Goal: Information Seeking & Learning: Learn about a topic

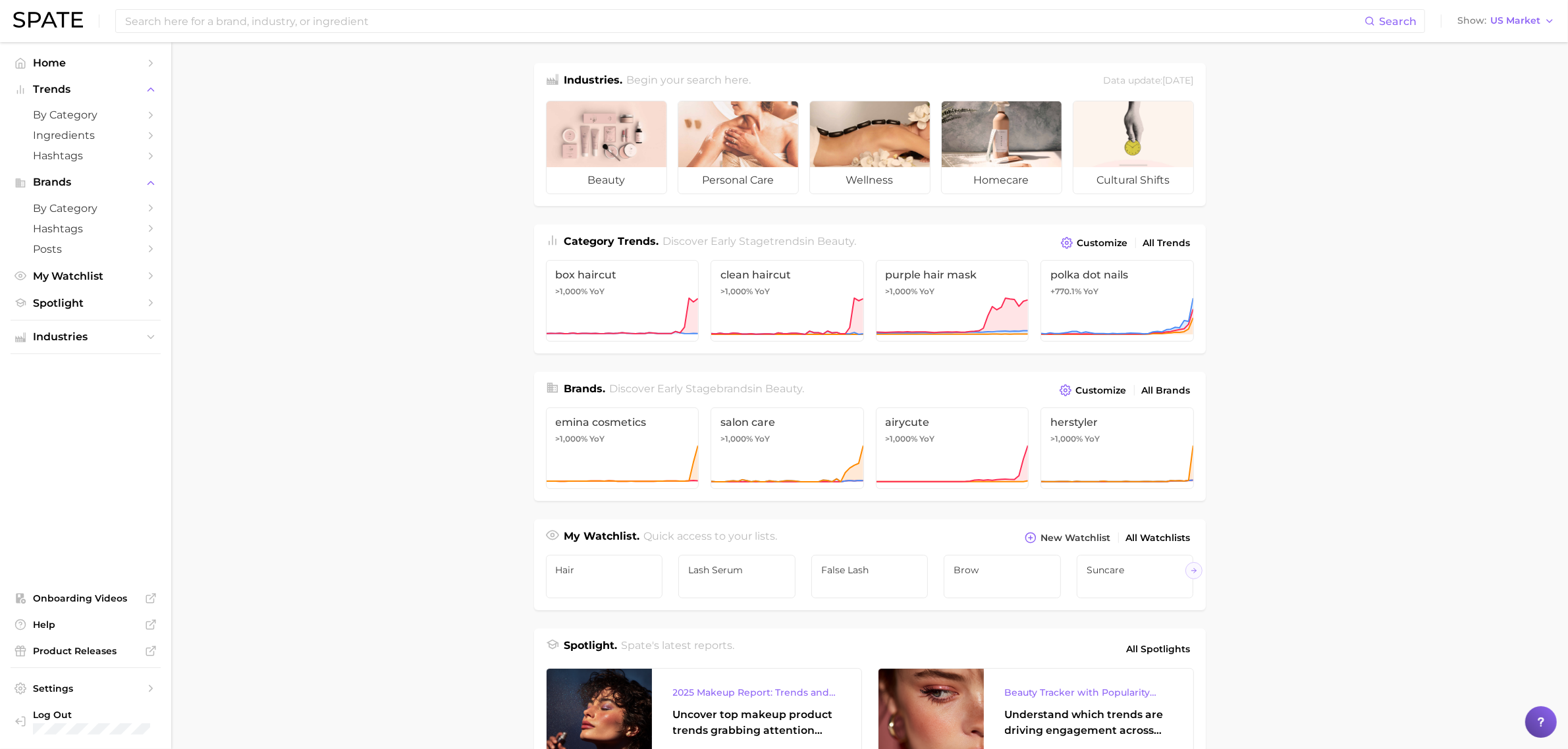
click at [1322, 579] on main "Industries. Begin your search here. Data update: August 31st, 2025 beauty perso…" at bounding box center [869, 556] width 1397 height 1028
click at [77, 304] on span "Spotlight" at bounding box center [86, 303] width 106 height 13
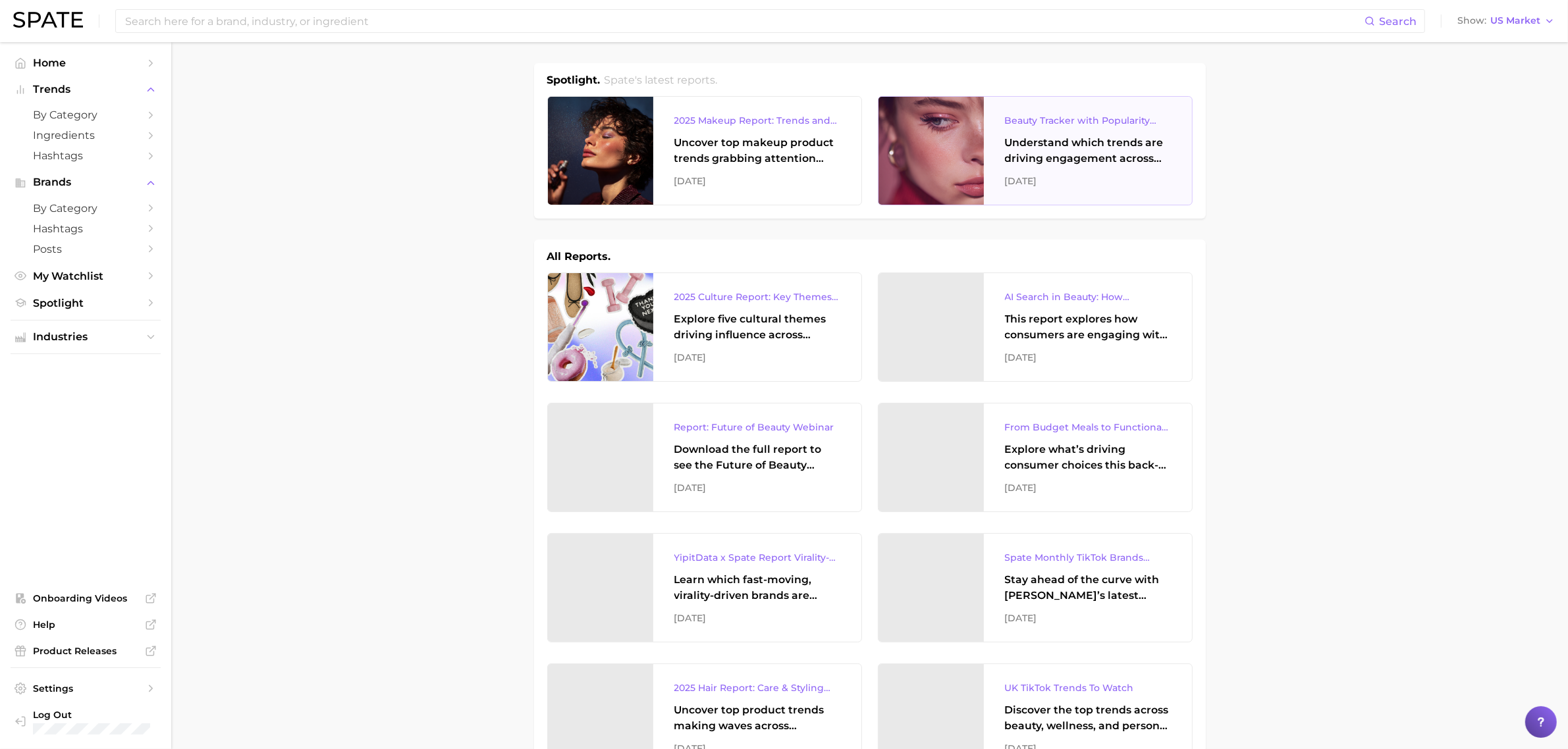
click at [1095, 145] on div "Understand which trends are driving engagement across platforms in the skin, ha…" at bounding box center [1088, 150] width 166 height 31
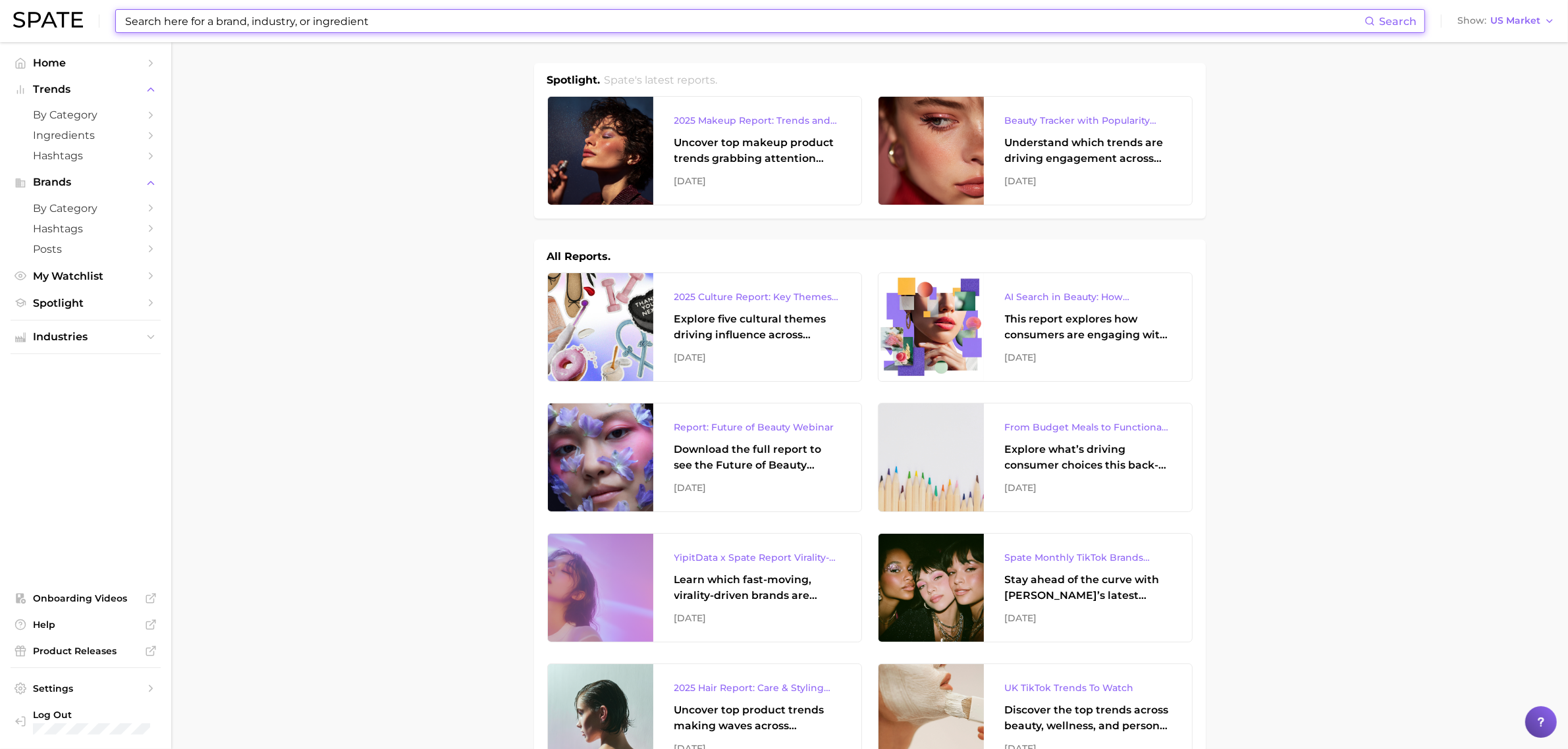
click at [208, 20] on input at bounding box center [743, 21] width 1241 height 22
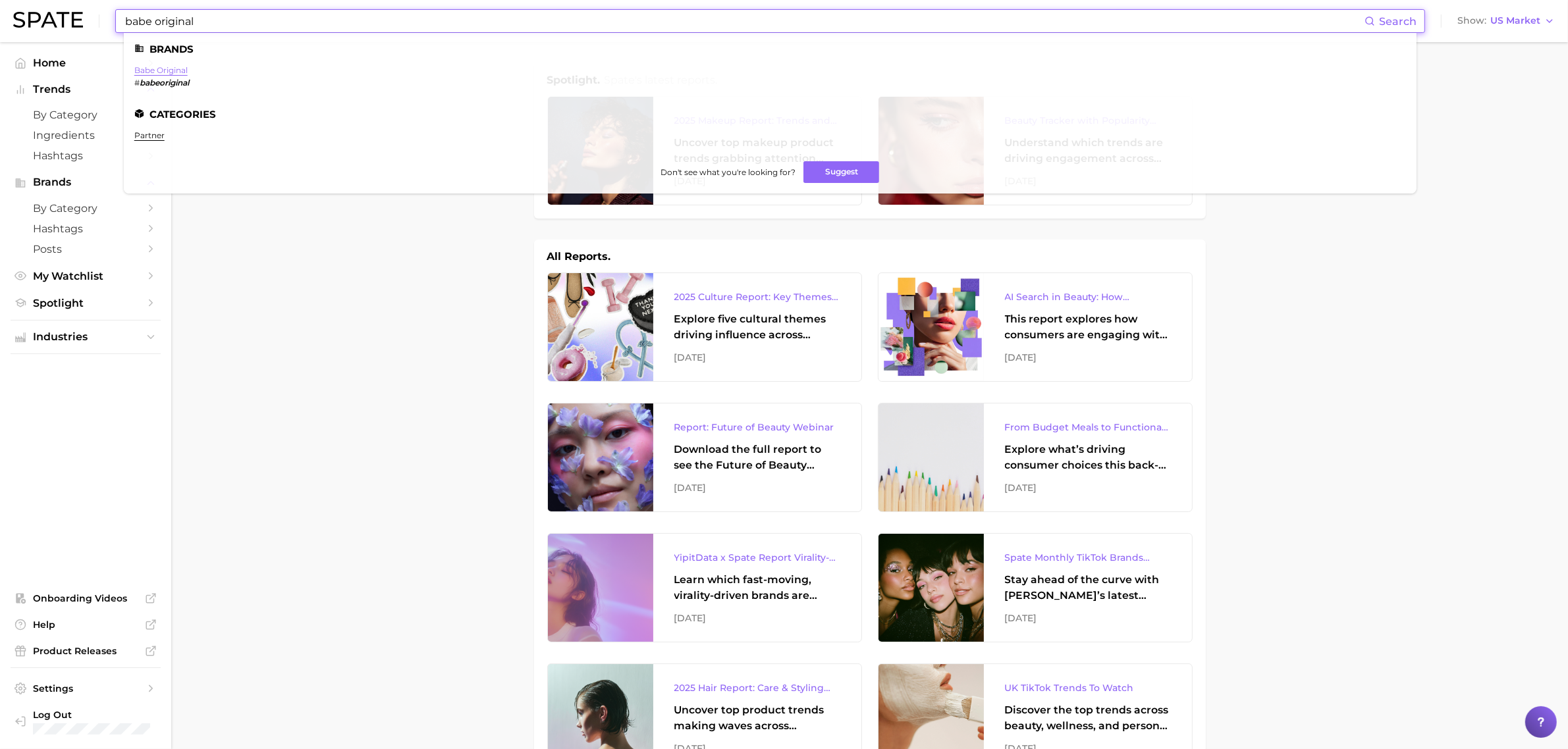
type input "babe original"
click at [163, 70] on link "babe original" at bounding box center [161, 70] width 54 height 10
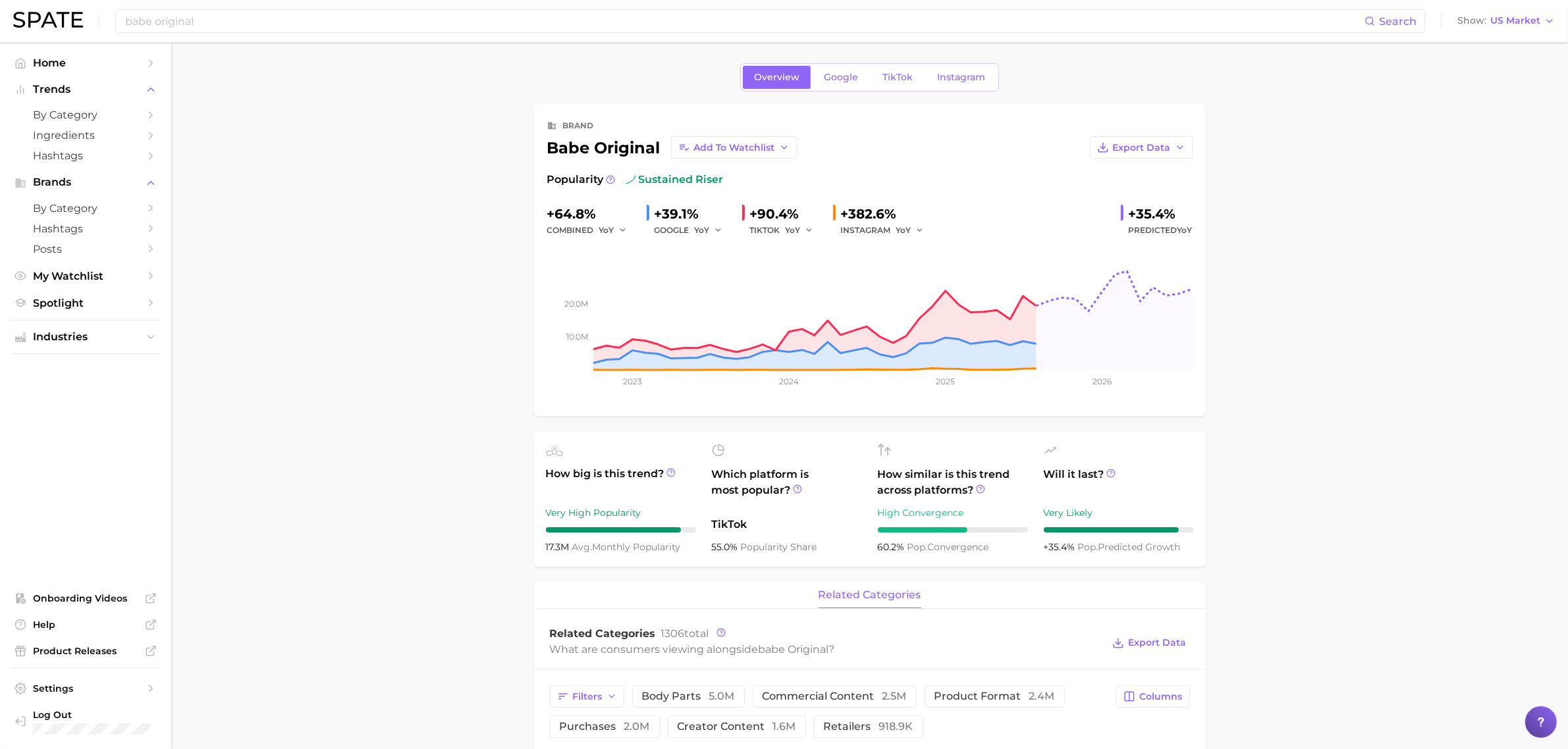
scroll to position [1, 0]
click at [755, 222] on div "TIKTOK YoY" at bounding box center [786, 229] width 72 height 16
click at [957, 300] on rect at bounding box center [869, 303] width 645 height 132
click at [970, 367] on rect at bounding box center [869, 303] width 645 height 132
click at [557, 222] on div "combined YoY" at bounding box center [591, 229] width 89 height 16
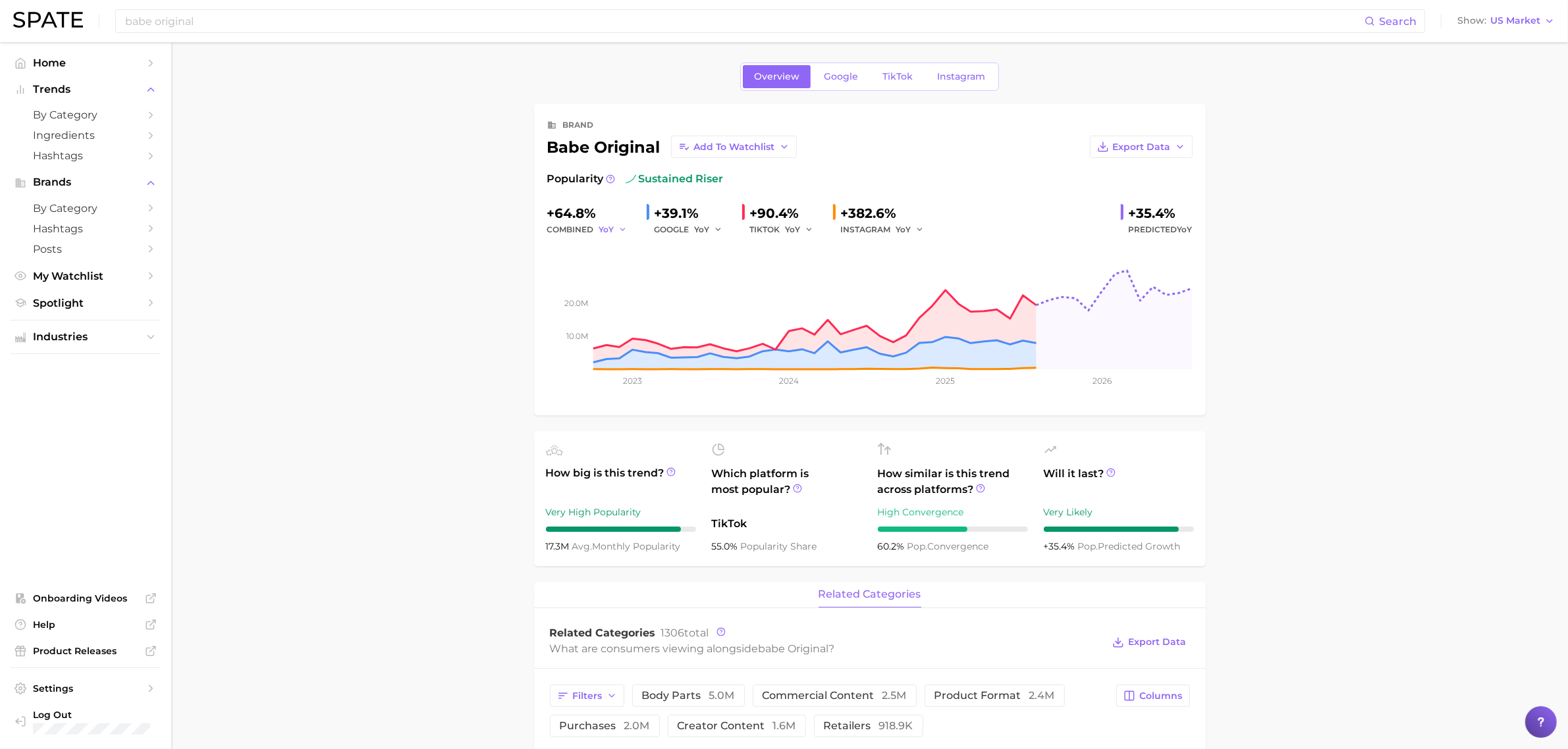
click at [622, 229] on icon "button" at bounding box center [623, 230] width 9 height 9
click at [615, 294] on span "MoM" at bounding box center [617, 298] width 23 height 11
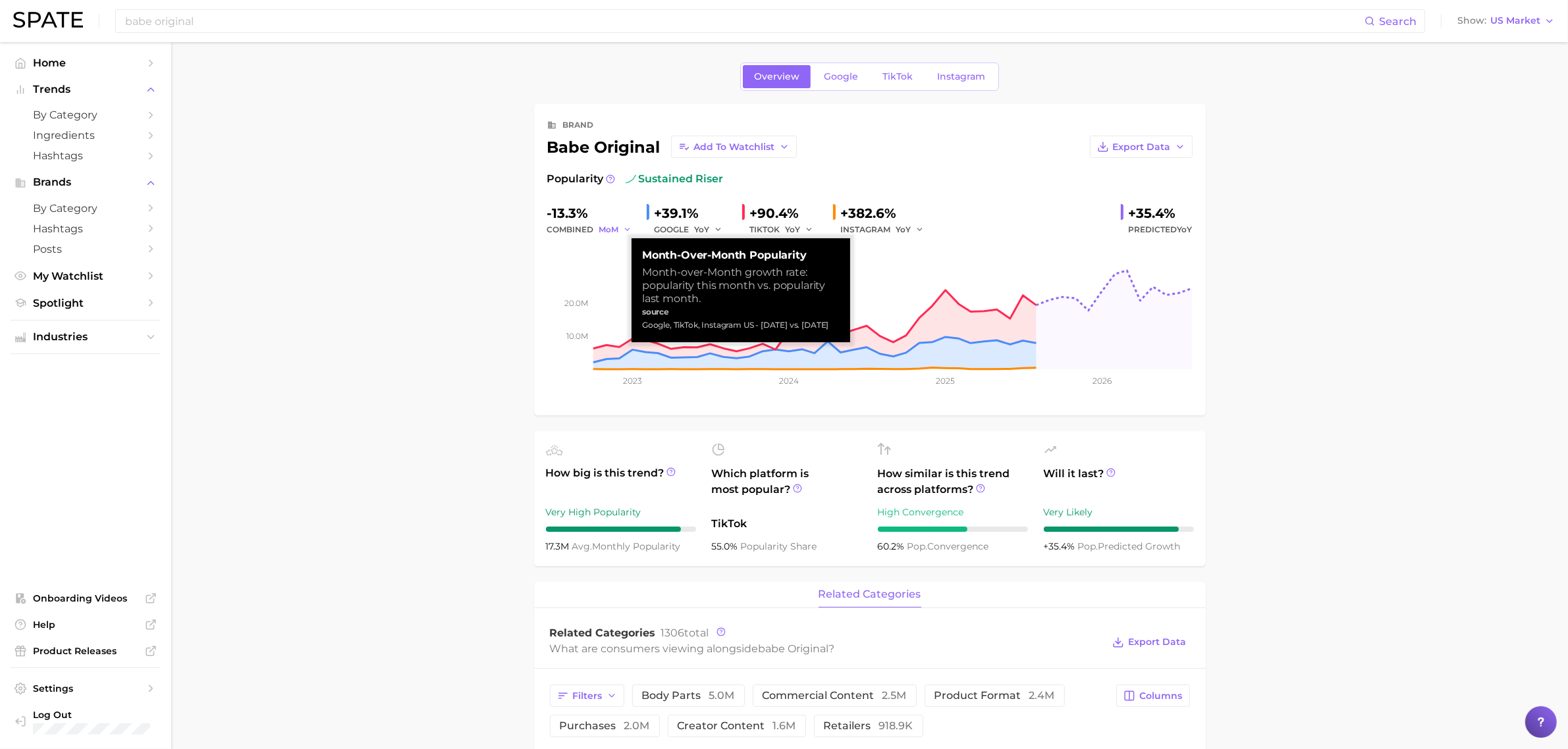
click at [604, 228] on span "MoM" at bounding box center [609, 229] width 20 height 11
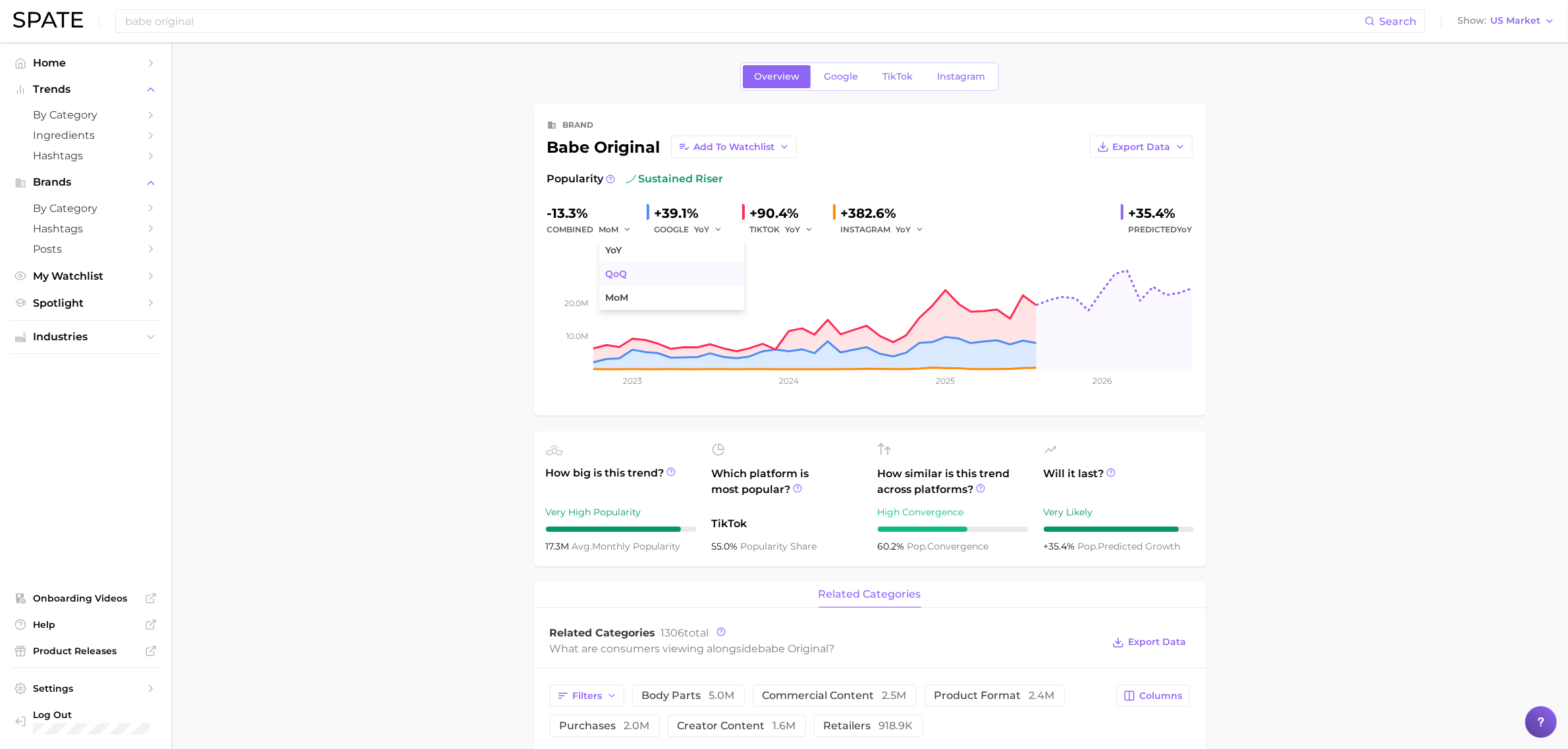
click at [613, 272] on span "QoQ" at bounding box center [616, 274] width 22 height 11
click at [611, 231] on span "QoQ" at bounding box center [608, 229] width 19 height 11
click at [615, 255] on span "YoY" at bounding box center [614, 250] width 16 height 11
click at [913, 228] on button "YoY" at bounding box center [911, 229] width 28 height 16
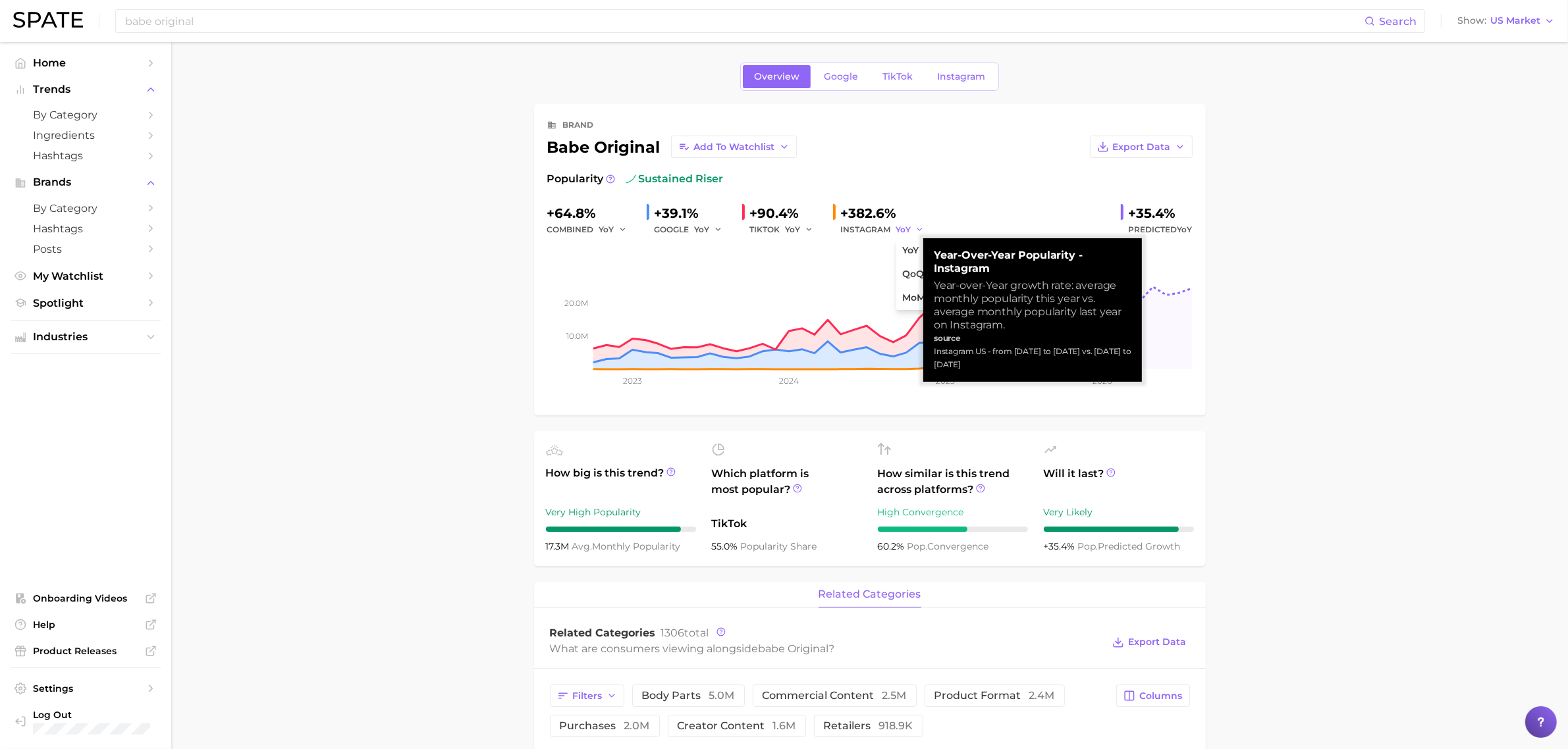
click at [913, 228] on button "YoY" at bounding box center [911, 229] width 28 height 16
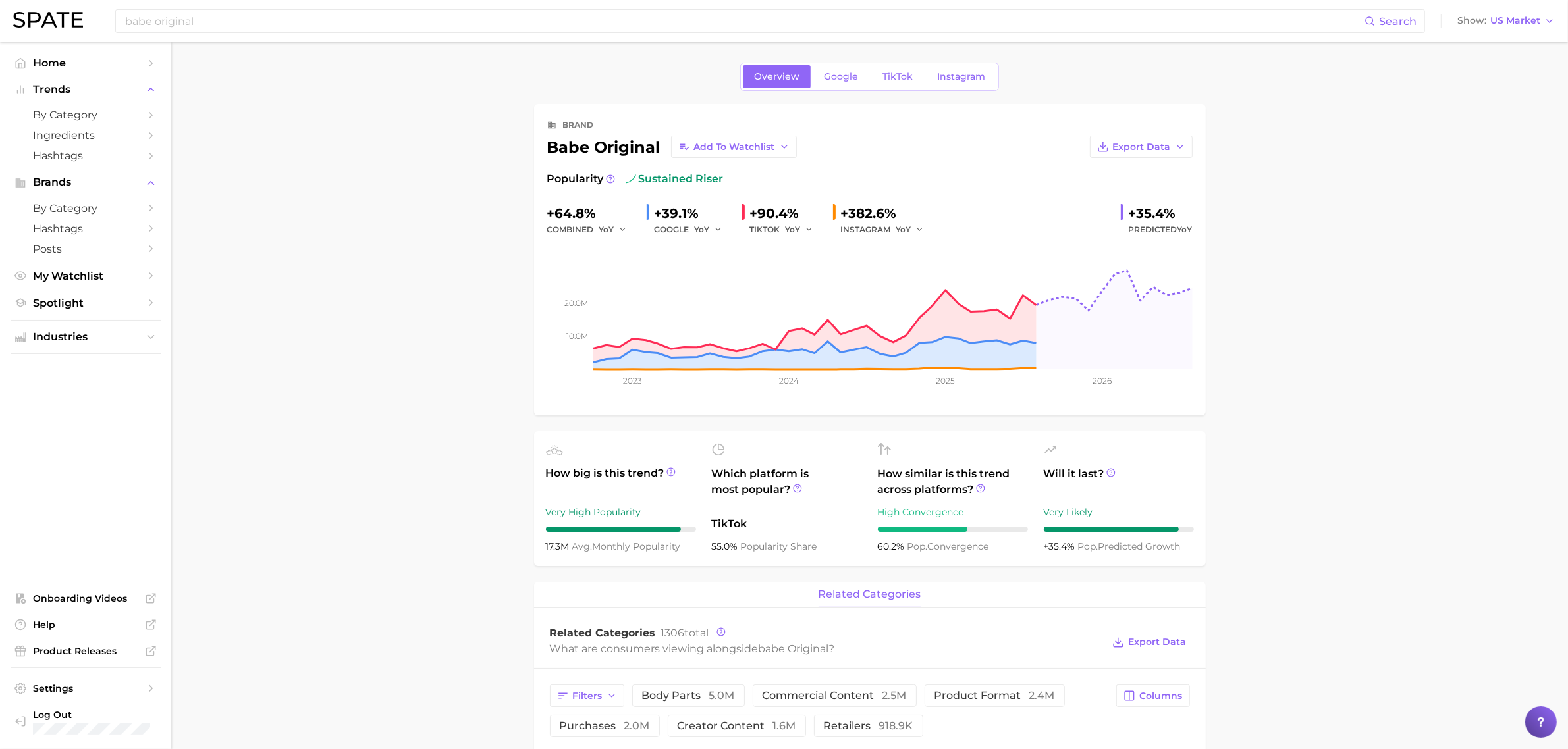
click at [897, 171] on div "Popularity sustained riser" at bounding box center [869, 179] width 645 height 16
click at [775, 146] on button "Add to Watchlist" at bounding box center [734, 147] width 126 height 22
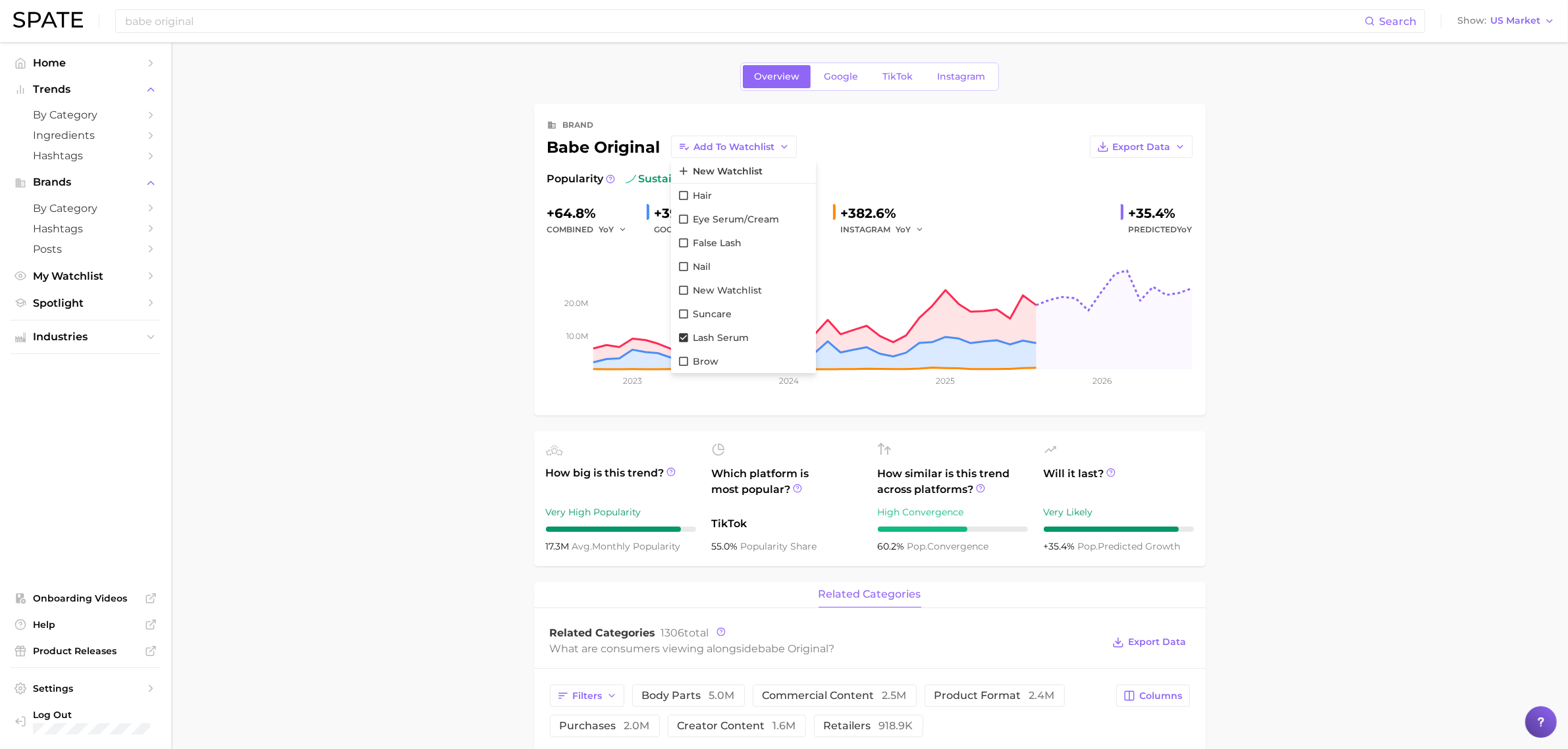
click at [979, 169] on div "brand babe original Add to Watchlist New Watchlist Hair Eye Serum/Cream False L…" at bounding box center [869, 260] width 645 height 285
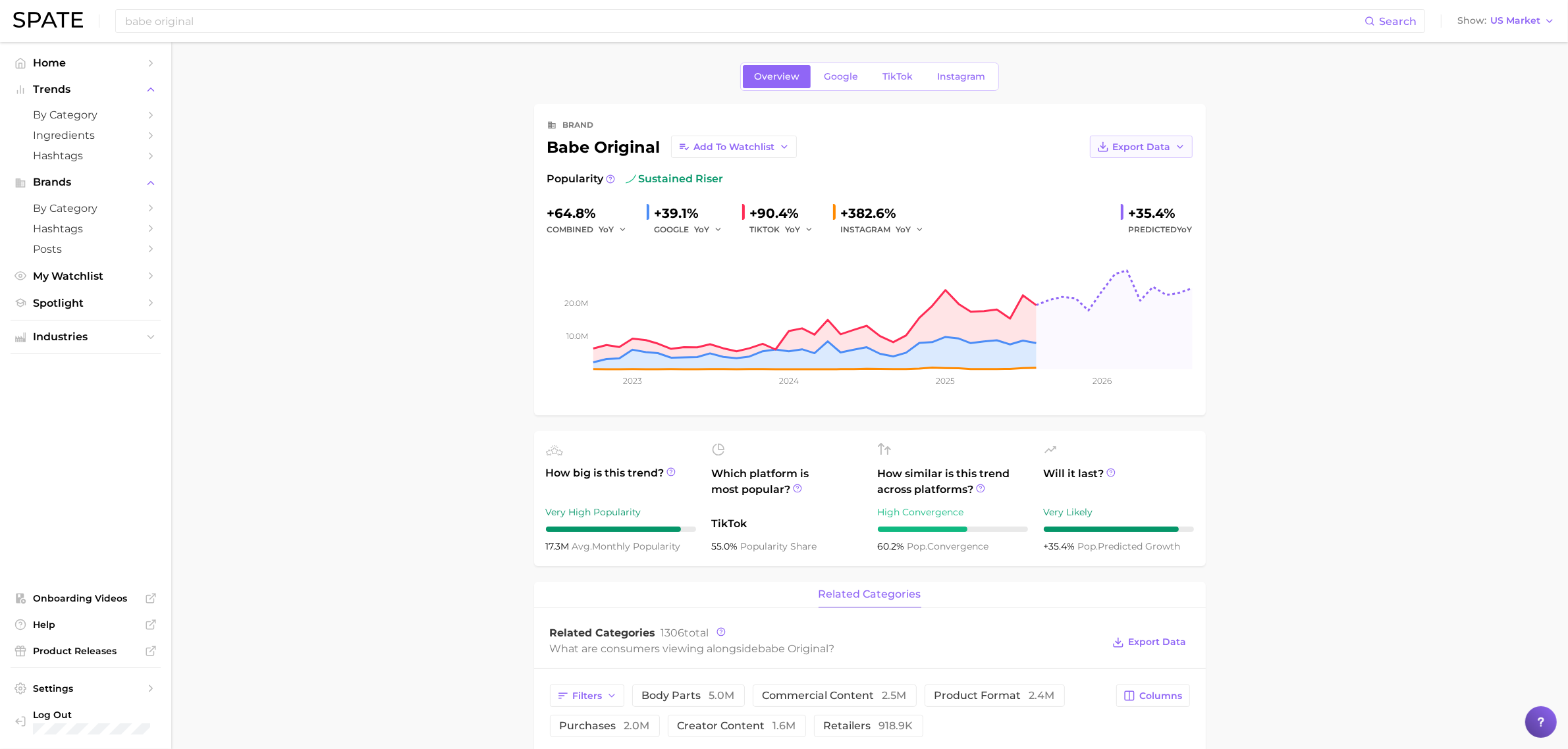
click at [1167, 152] on button "Export Data" at bounding box center [1142, 147] width 103 height 22
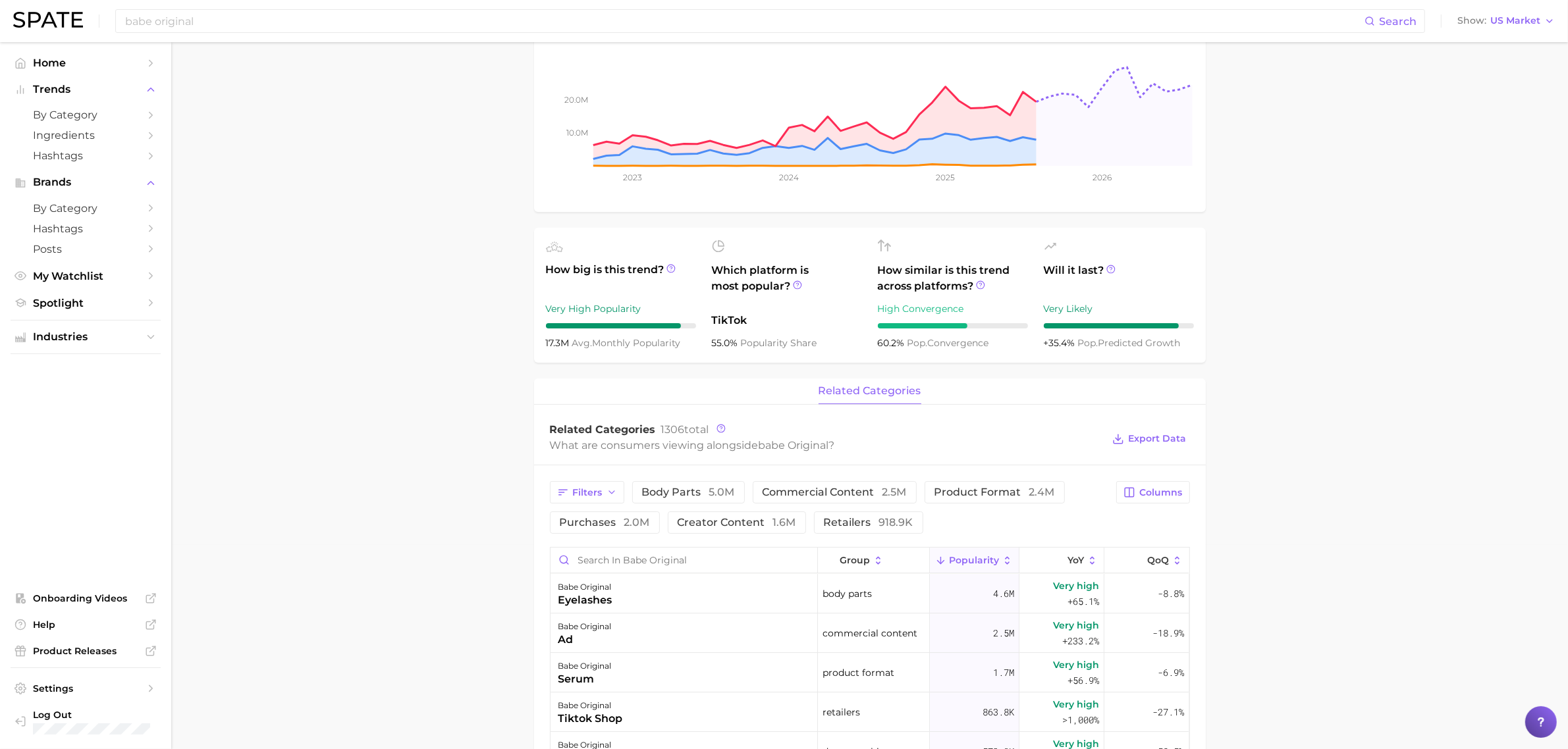
scroll to position [0, 0]
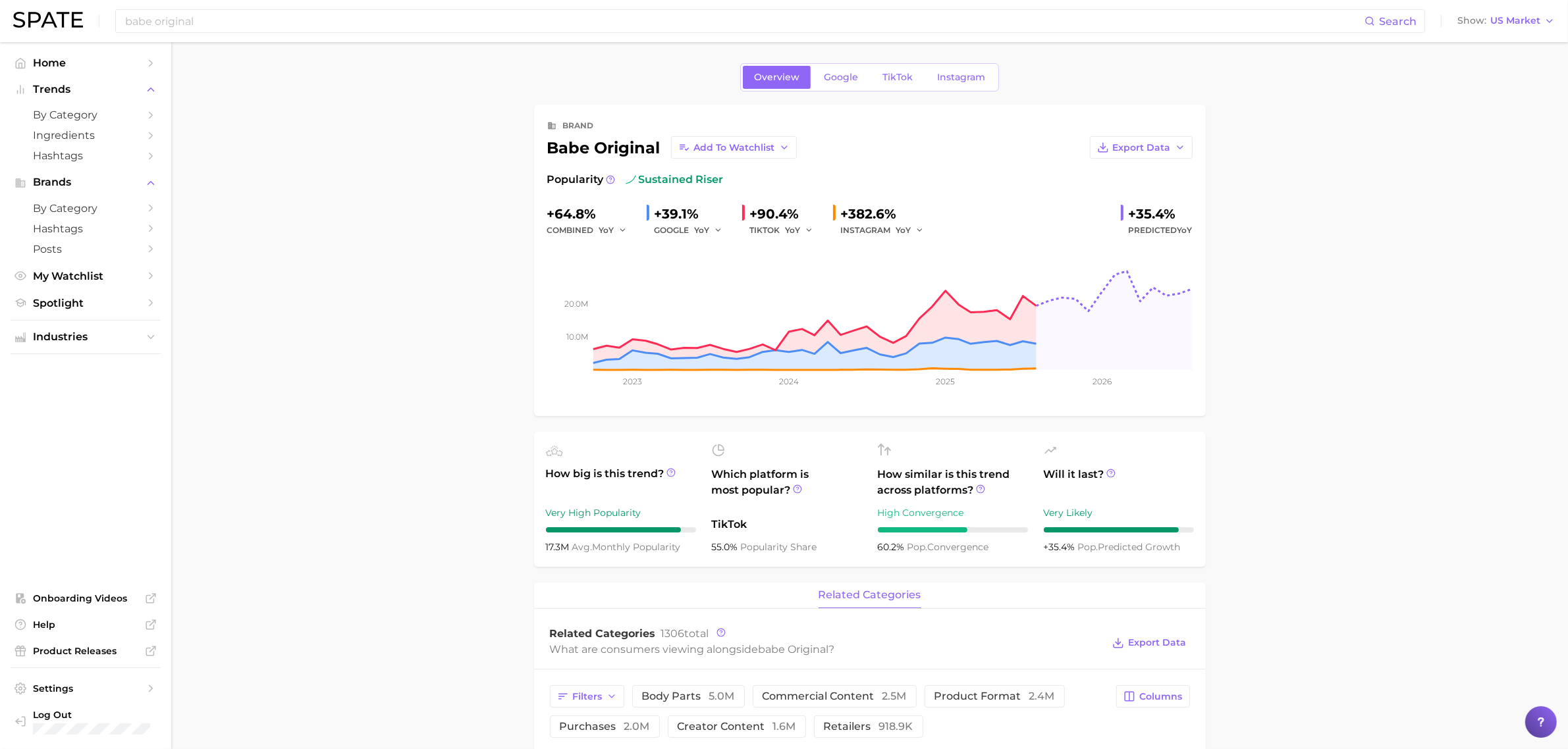
click at [851, 214] on div "+382.6%" at bounding box center [887, 213] width 92 height 21
click at [854, 236] on div "INSTAGRAM YoY" at bounding box center [887, 230] width 92 height 16
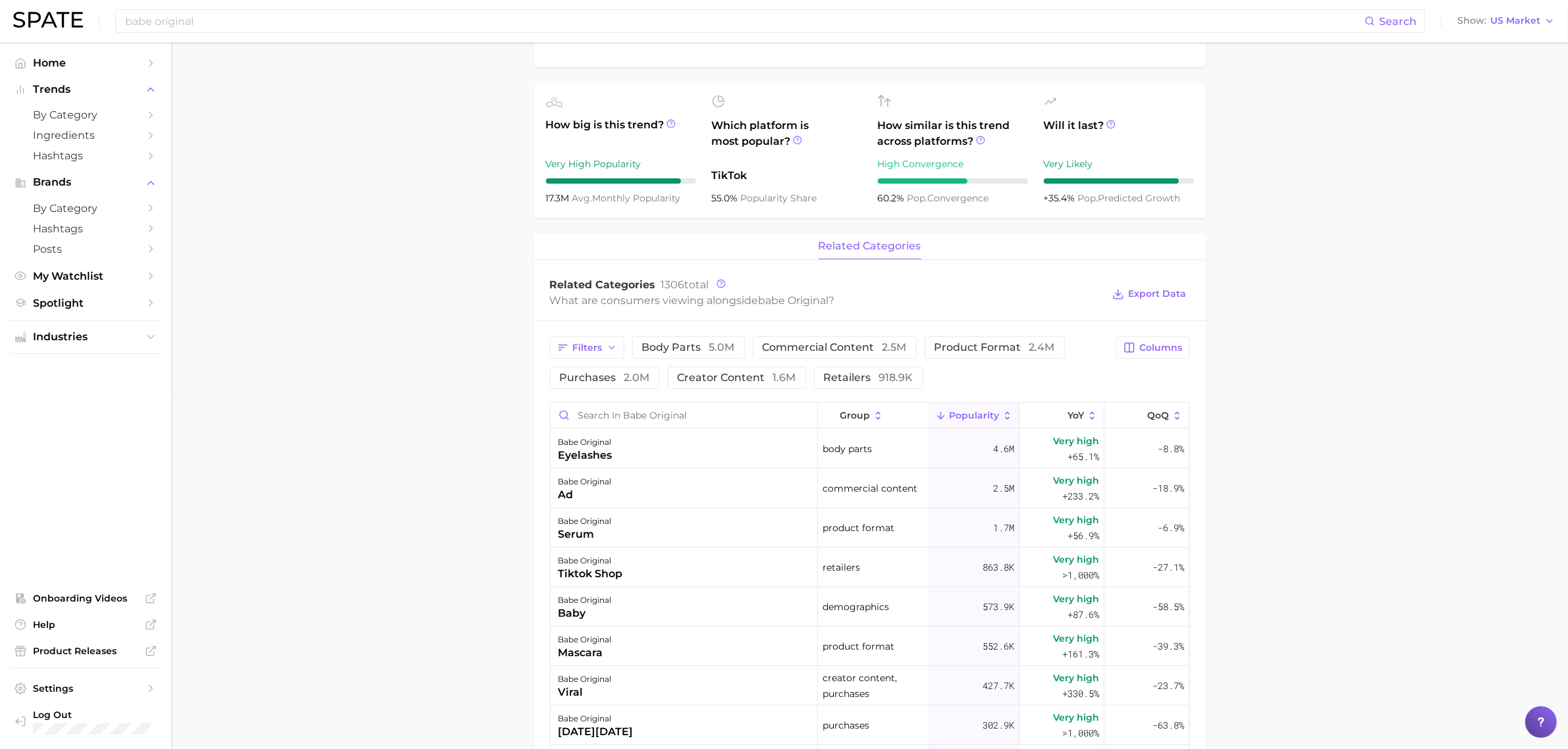
scroll to position [338, 0]
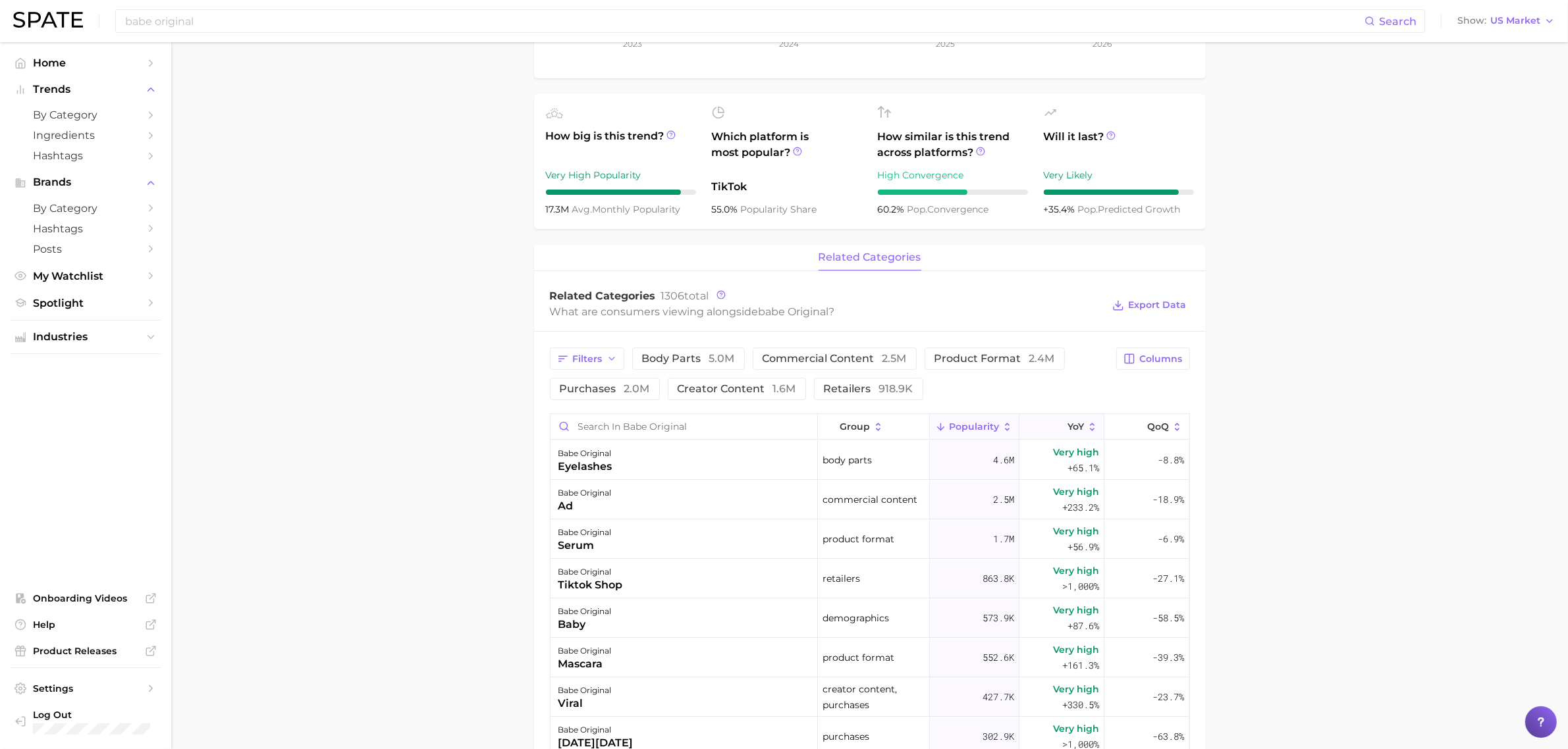
click at [1054, 426] on button "YoY" at bounding box center [1062, 427] width 85 height 26
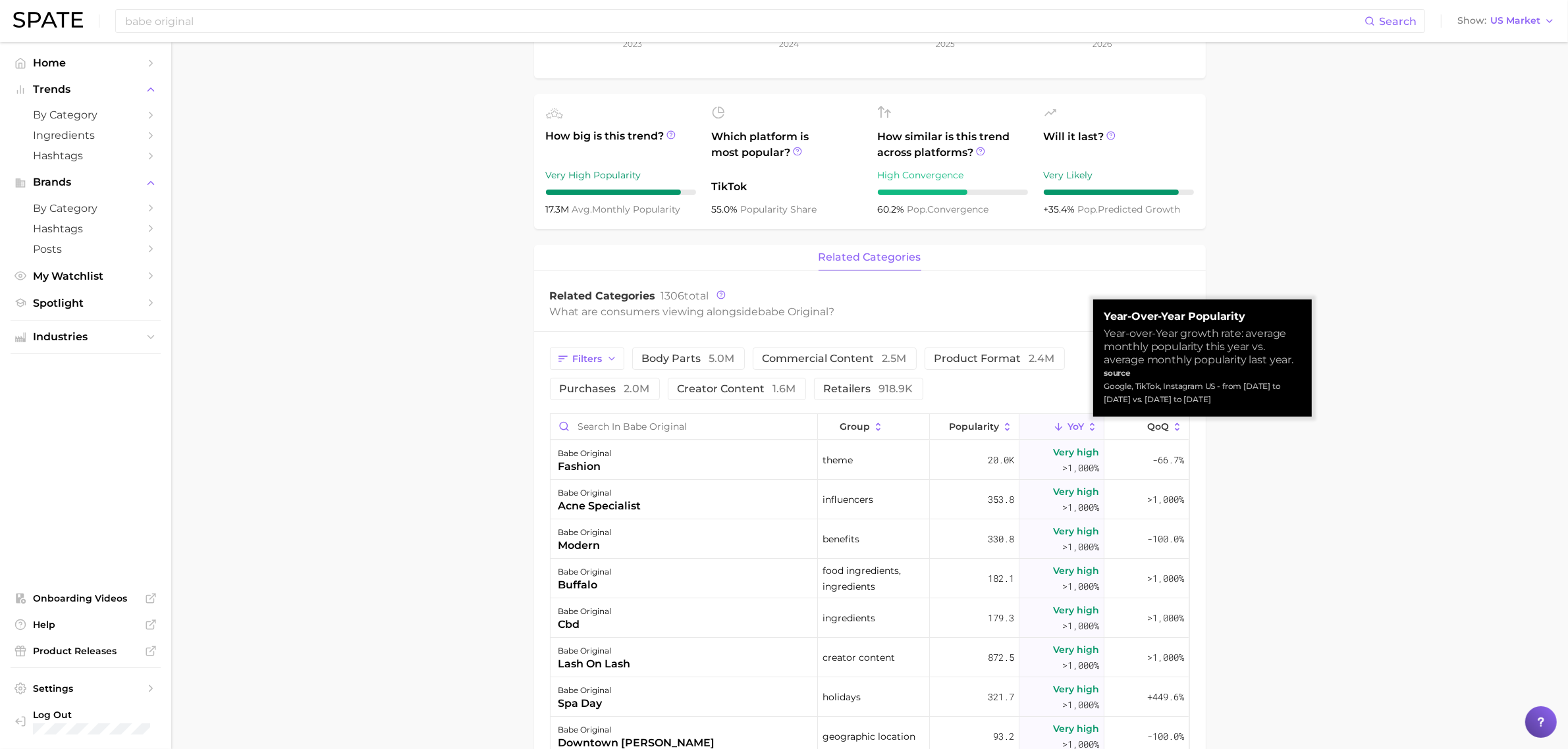
click at [1054, 426] on button "YoY" at bounding box center [1062, 427] width 85 height 26
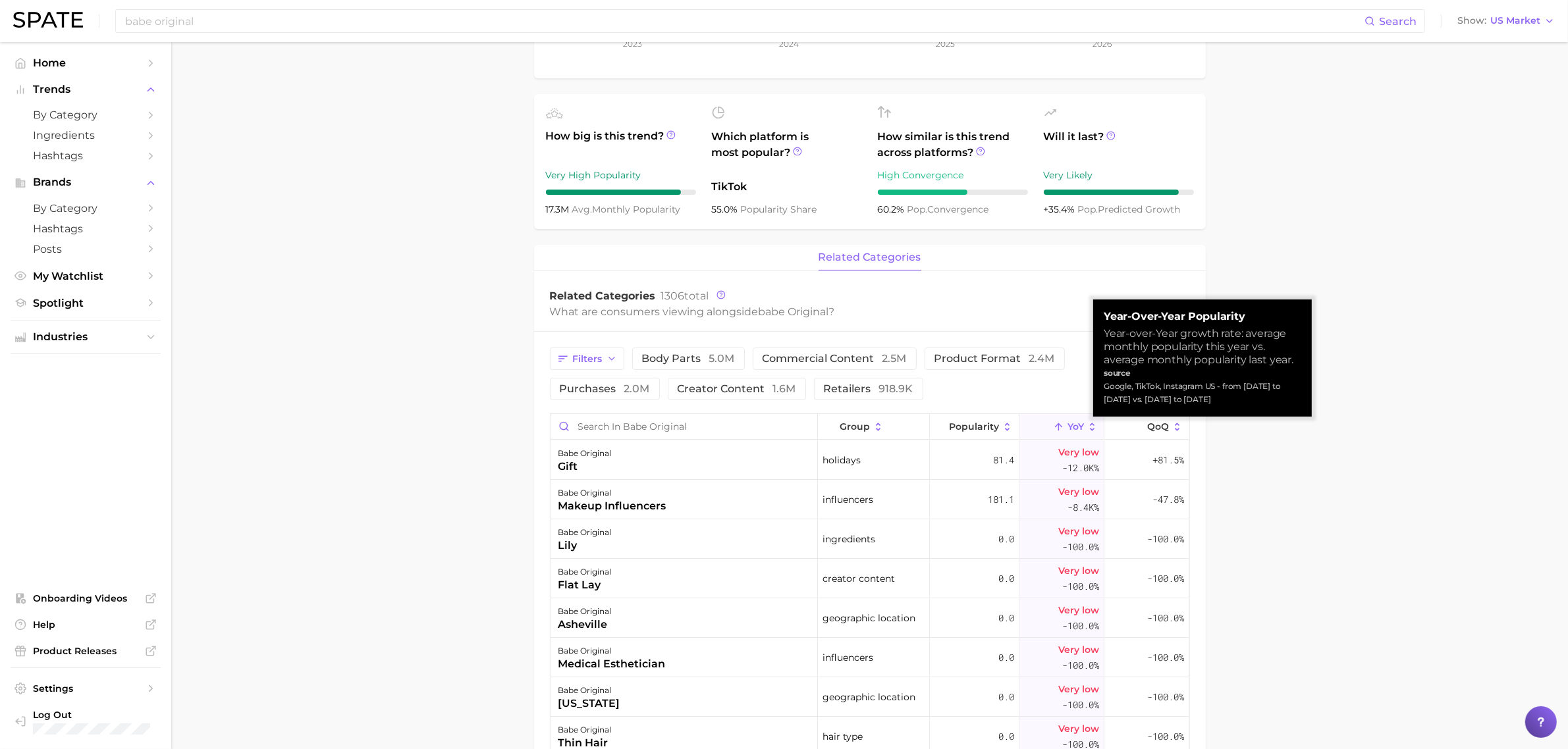
click at [1054, 426] on button "YoY" at bounding box center [1062, 427] width 85 height 26
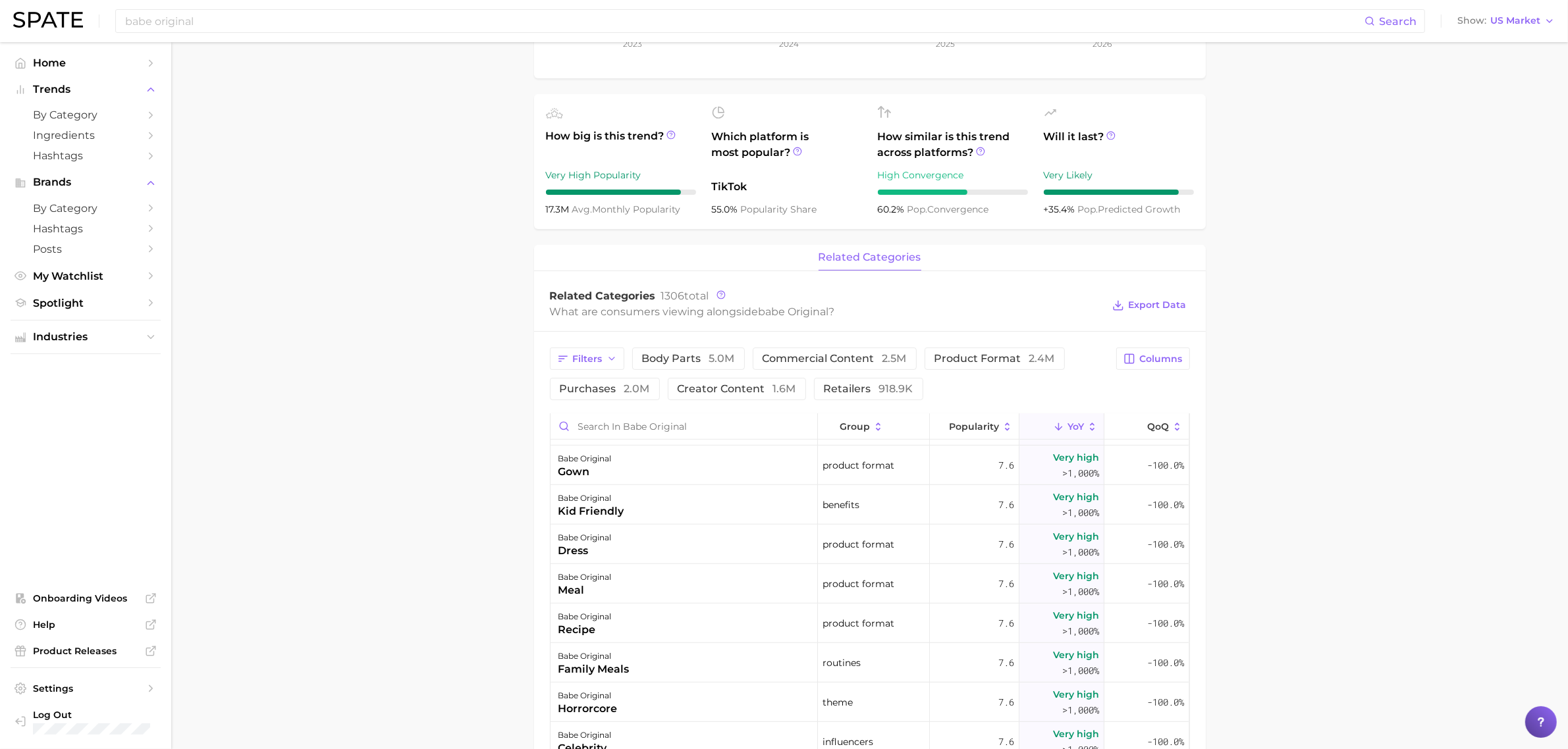
scroll to position [1338, 0]
click at [1252, 499] on main "Overview Google TikTok Instagram brand babe original Add to Watchlist Export Da…" at bounding box center [869, 475] width 1397 height 1540
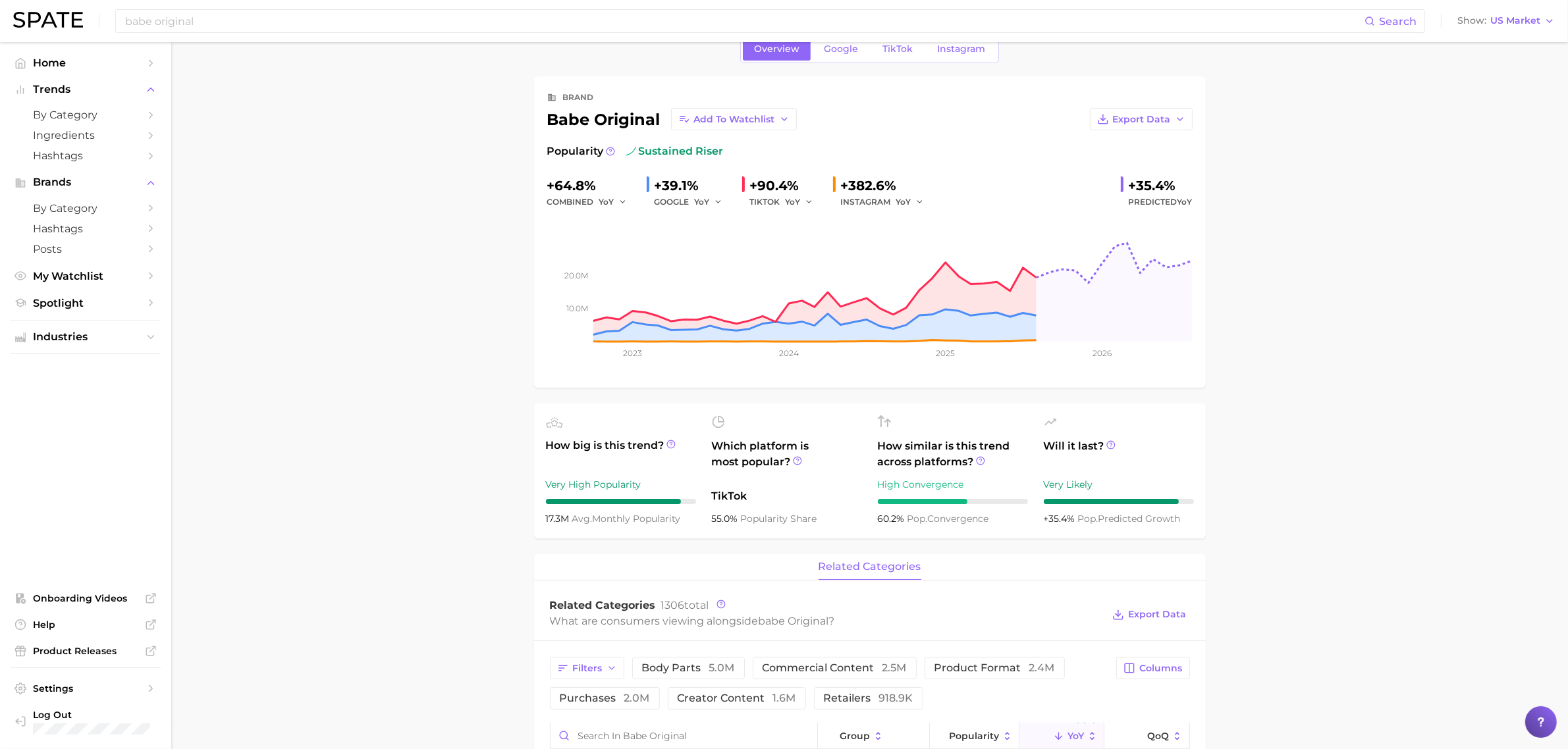
scroll to position [22, 0]
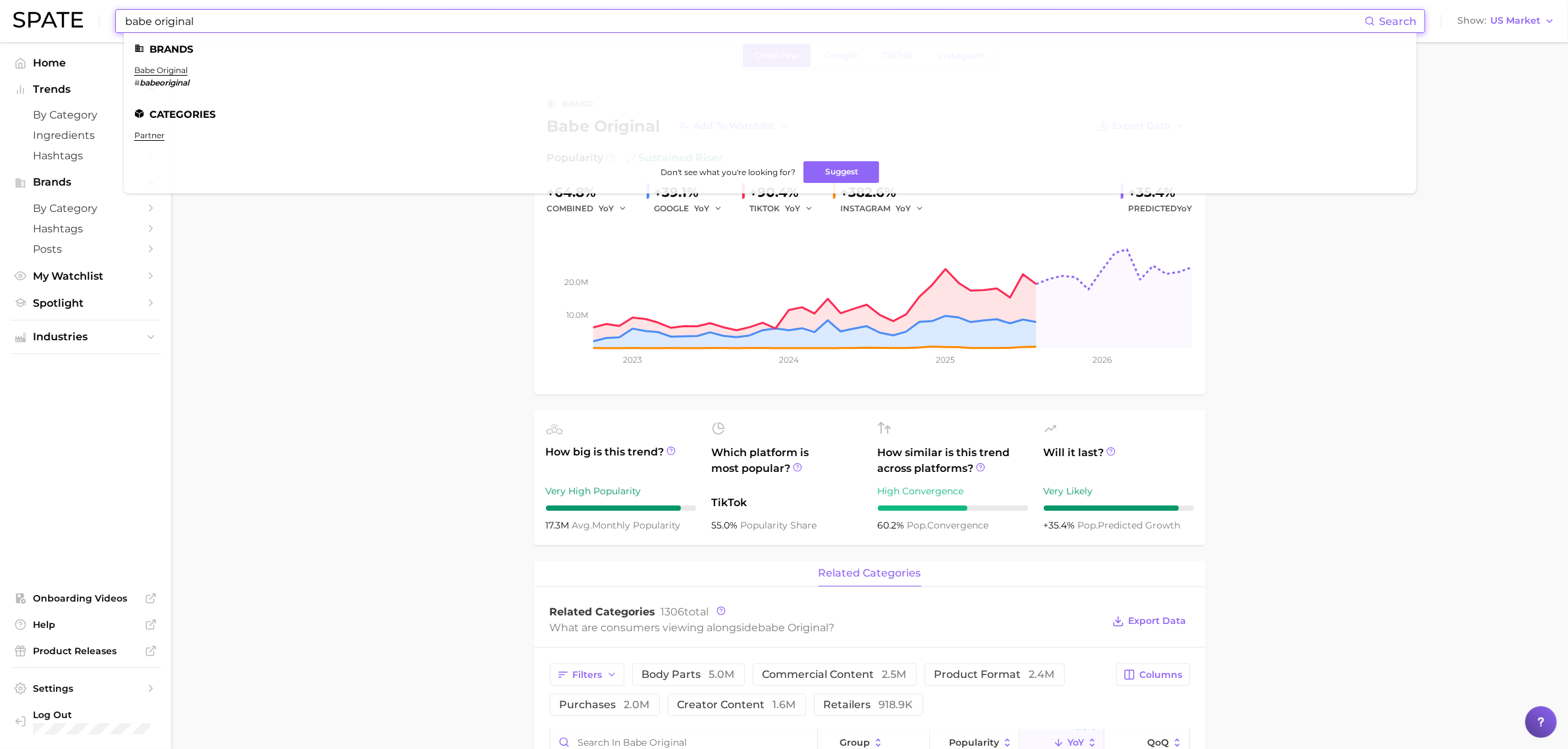
click at [263, 20] on input "babe original" at bounding box center [743, 21] width 1241 height 22
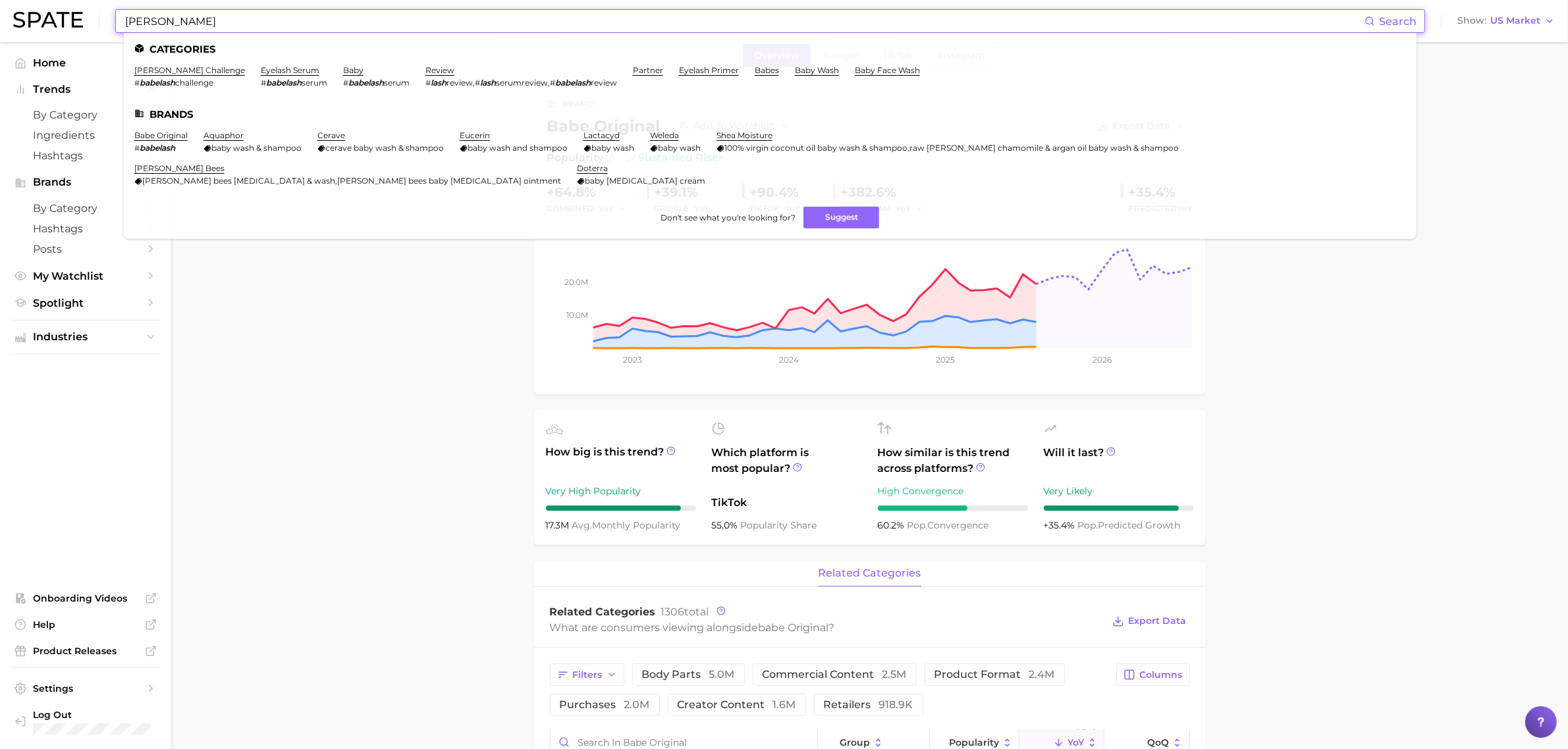
type input "babe lash"
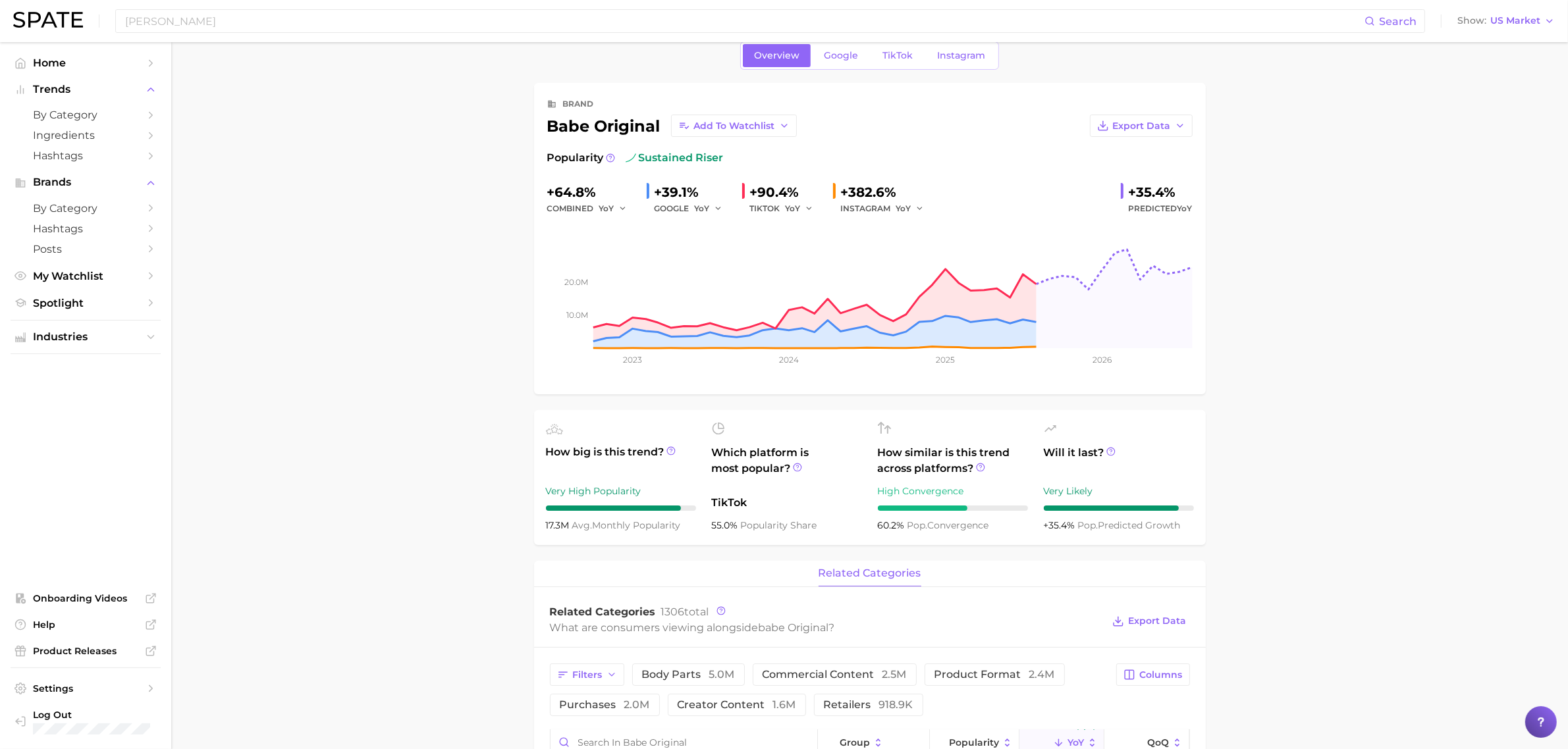
scroll to position [0, 0]
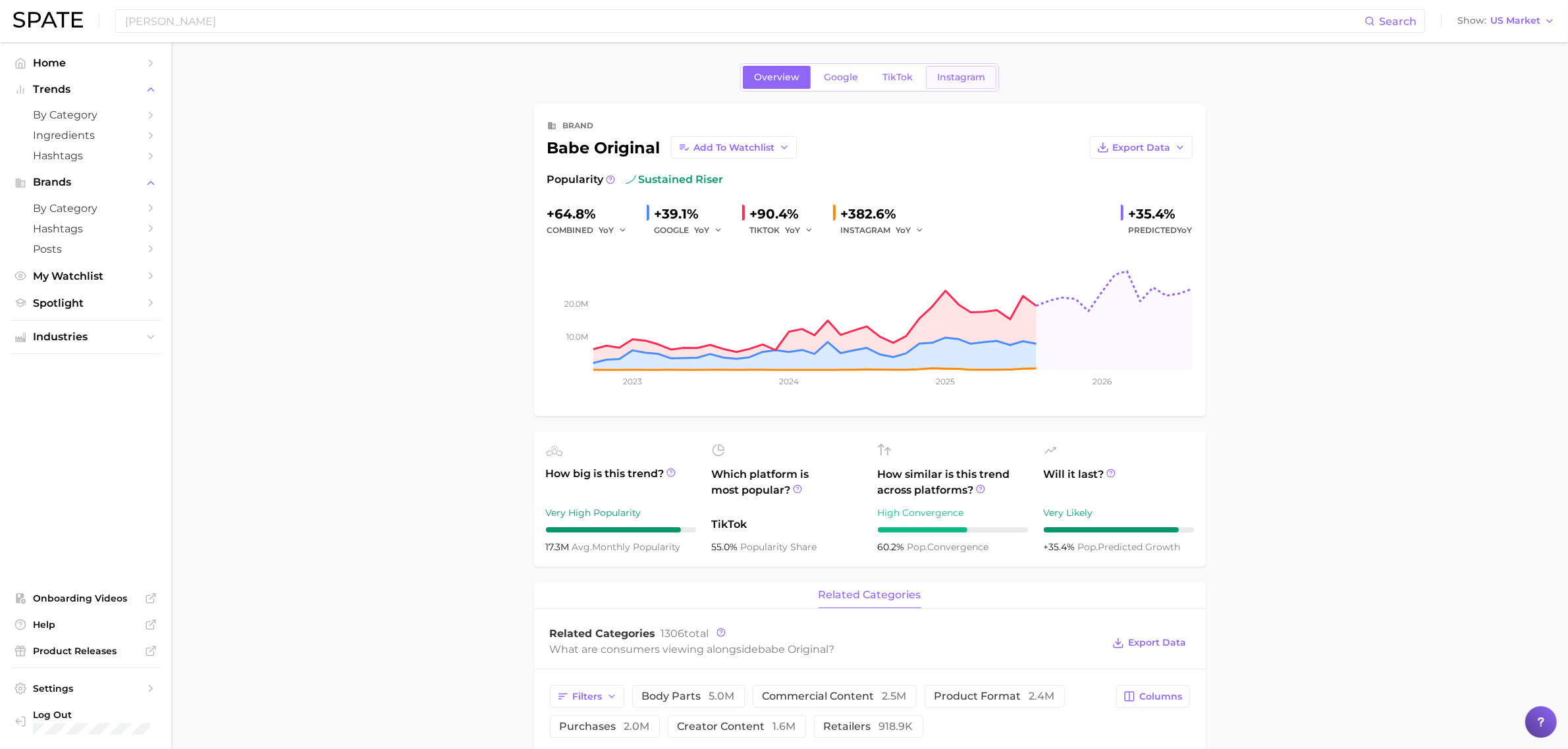
click at [964, 77] on span "Instagram" at bounding box center [961, 77] width 48 height 11
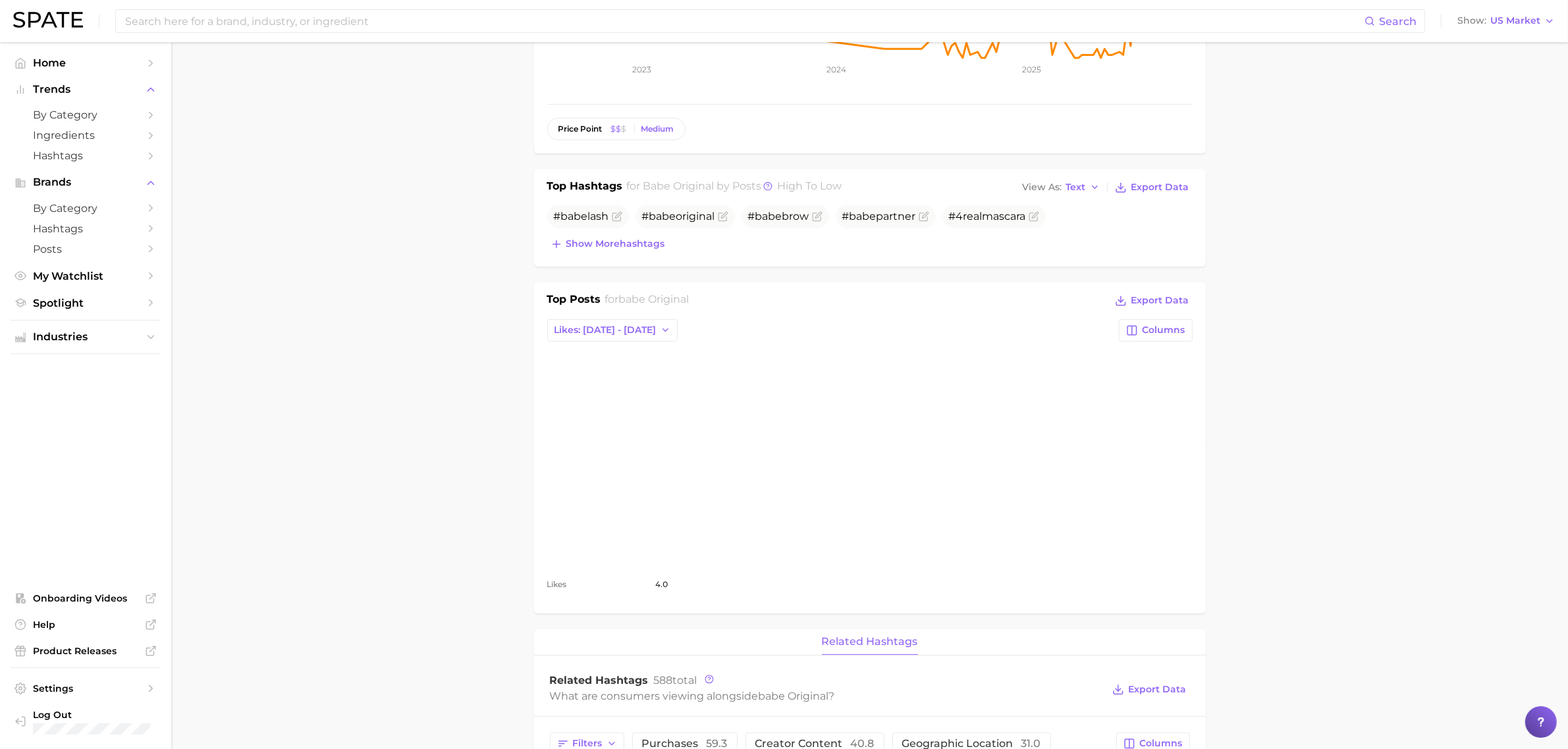
scroll to position [308, 0]
click at [1321, 512] on main "Overview Google TikTok Instagram brand babe original Add to Watchlist Export Da…" at bounding box center [869, 681] width 1397 height 1894
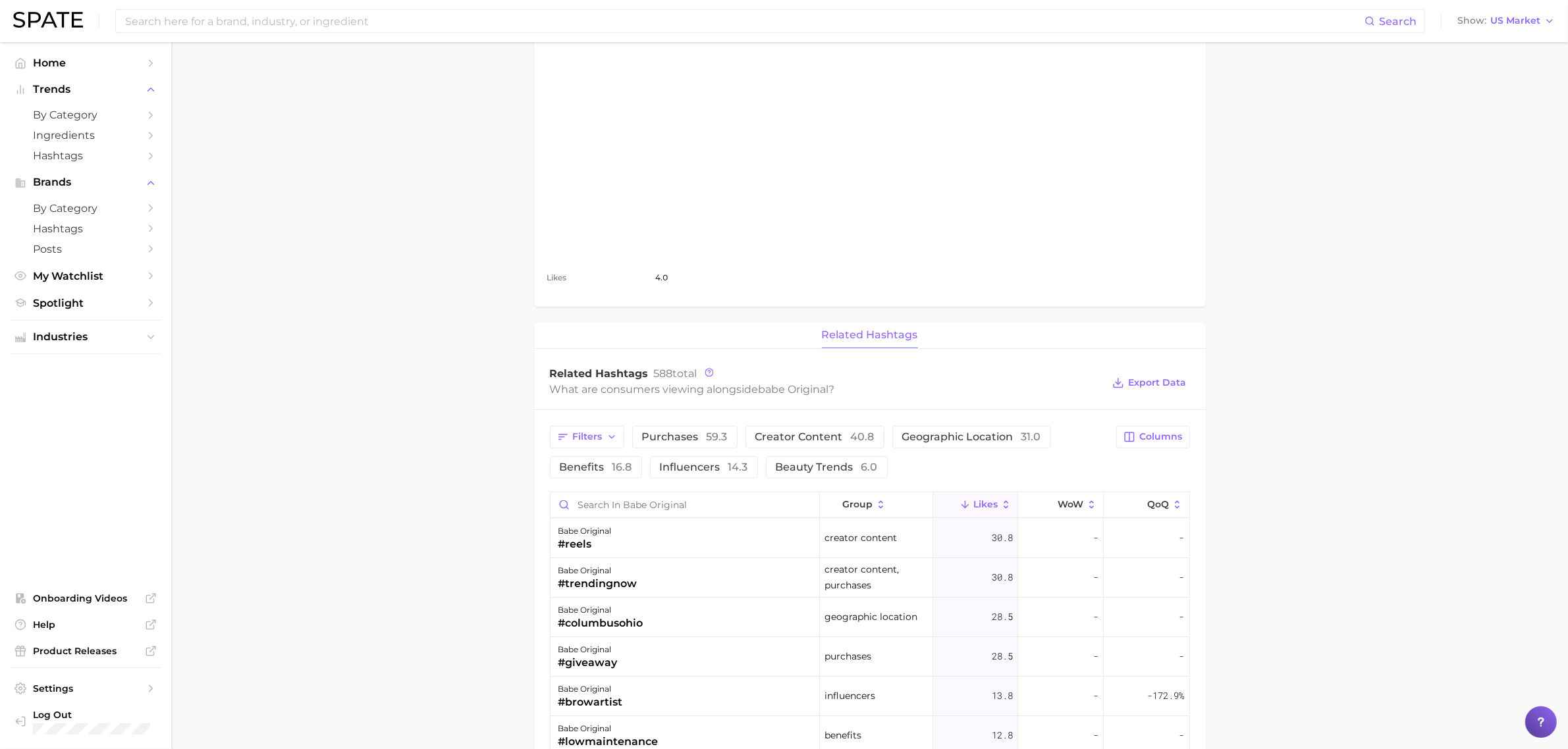
scroll to position [0, 0]
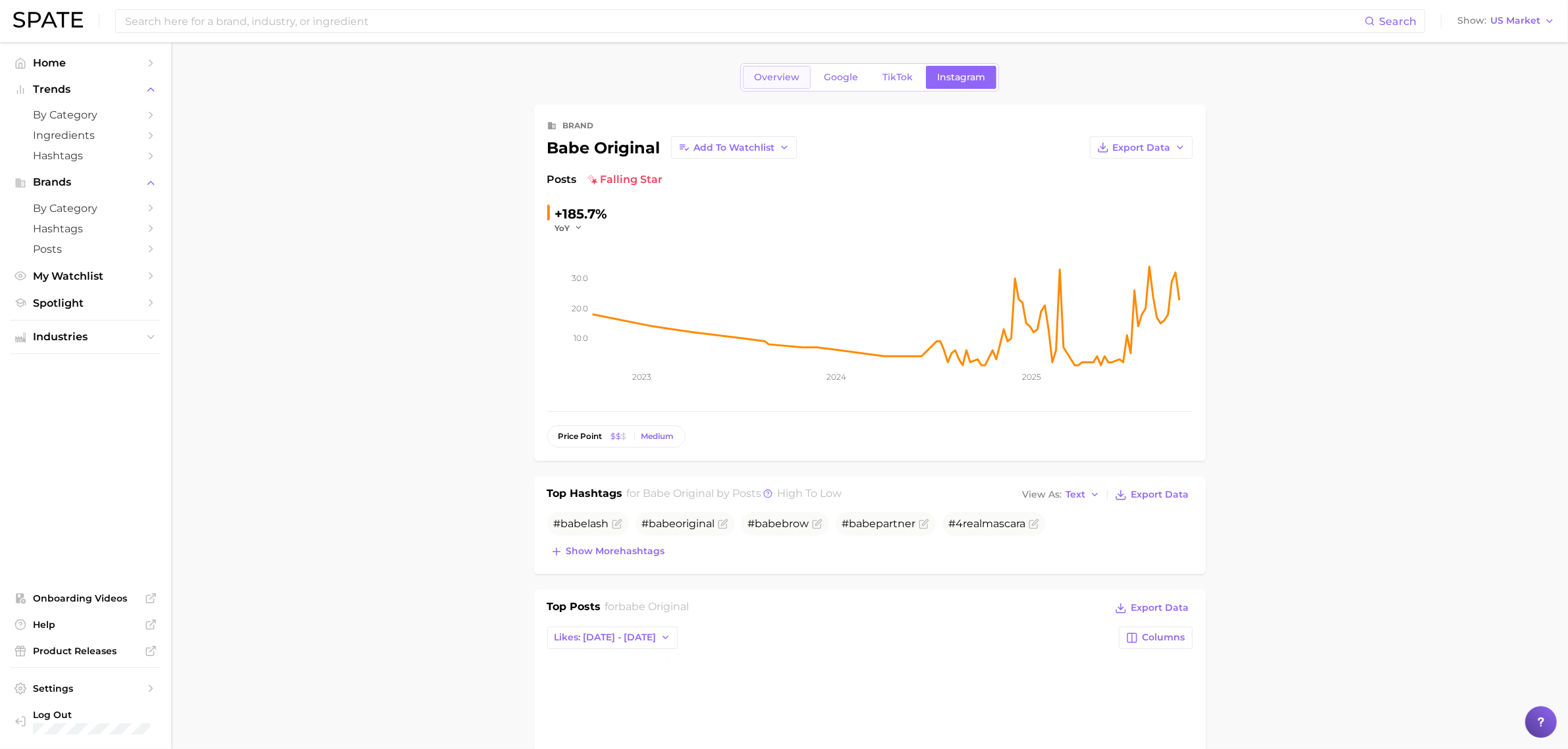
click at [790, 79] on span "Overview" at bounding box center [776, 77] width 45 height 11
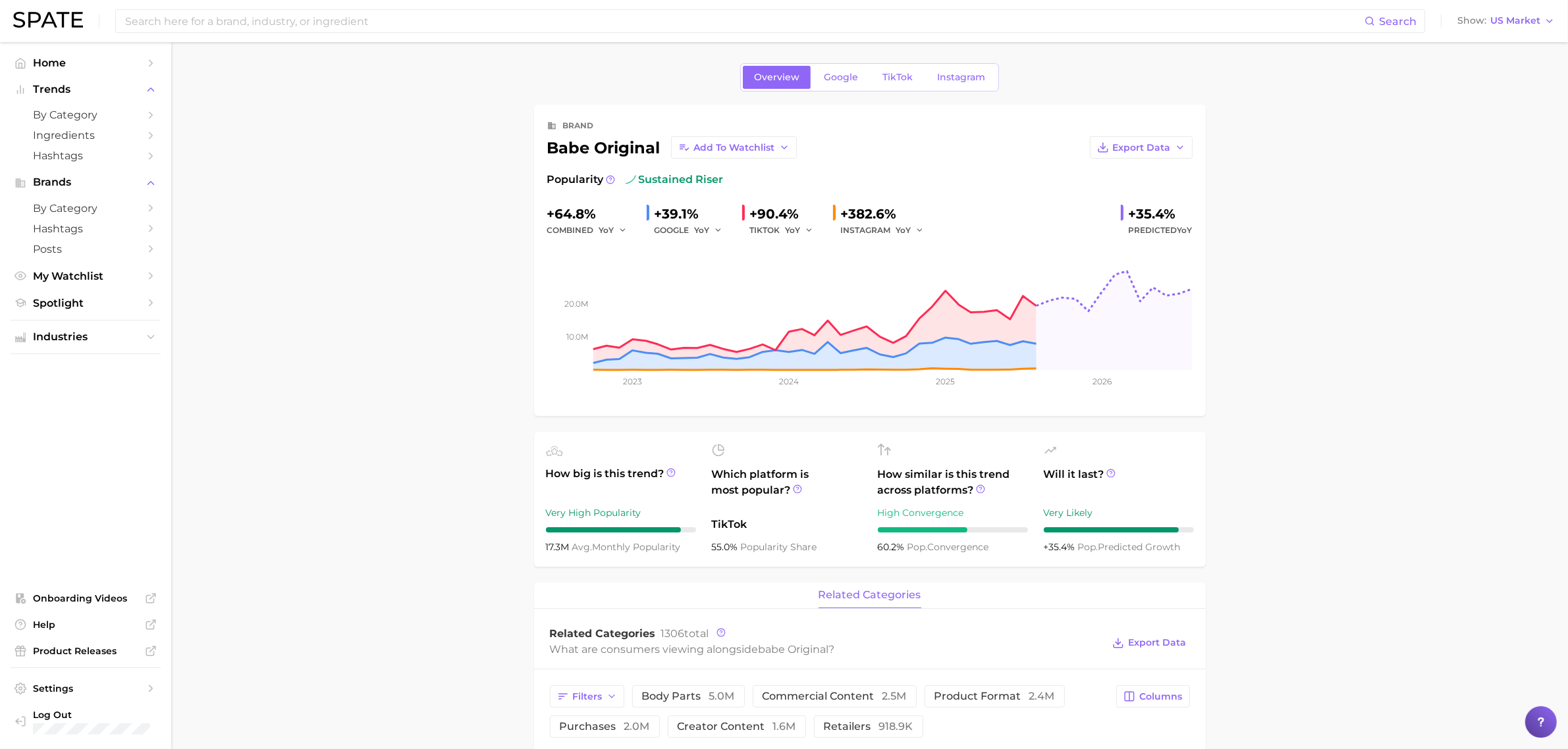
click at [956, 77] on span "Instagram" at bounding box center [961, 77] width 48 height 11
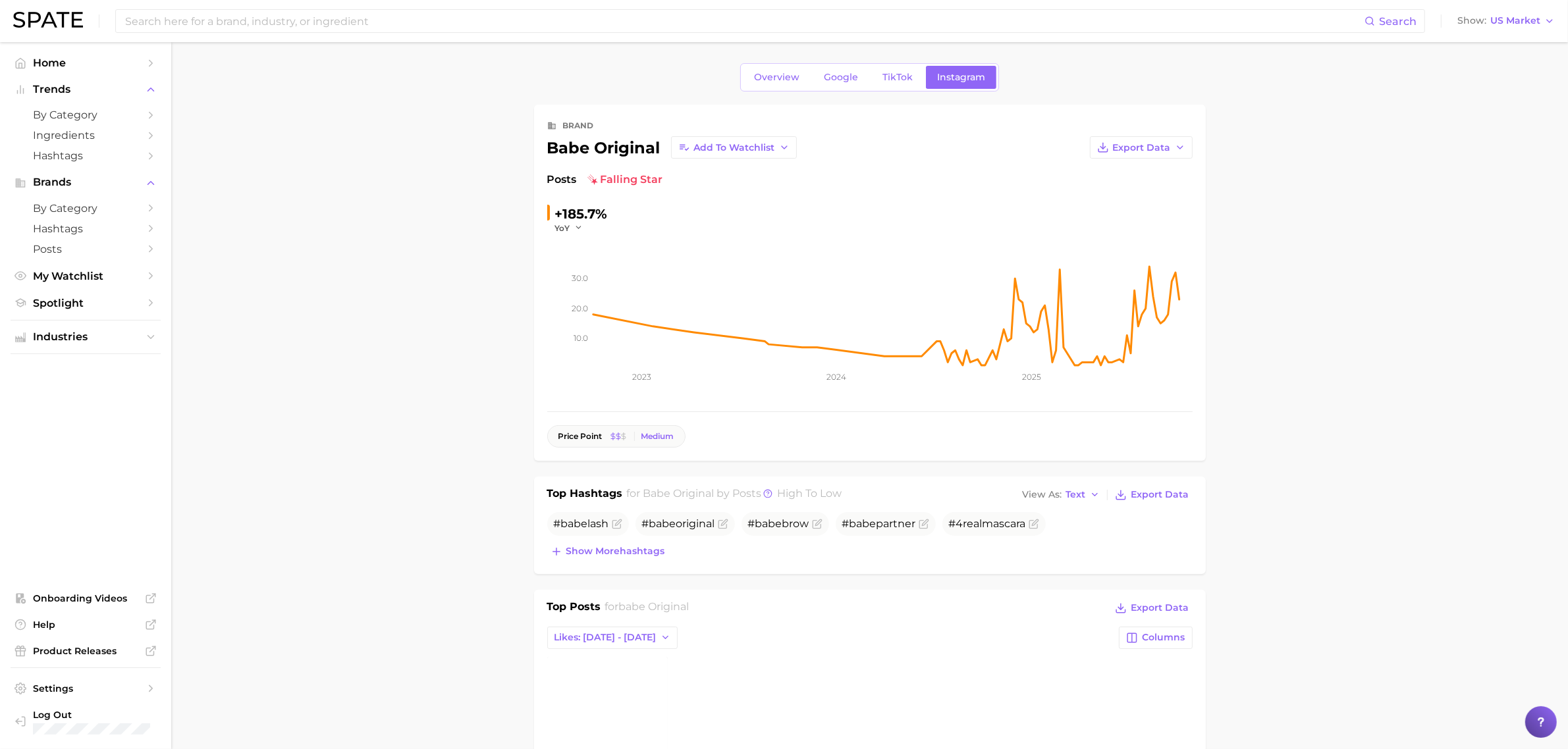
click at [653, 438] on div "Medium" at bounding box center [658, 437] width 33 height 9
click at [776, 318] on rect at bounding box center [892, 299] width 599 height 132
click at [577, 228] on icon "button" at bounding box center [579, 228] width 9 height 9
click at [580, 270] on span "QoQ" at bounding box center [572, 270] width 22 height 11
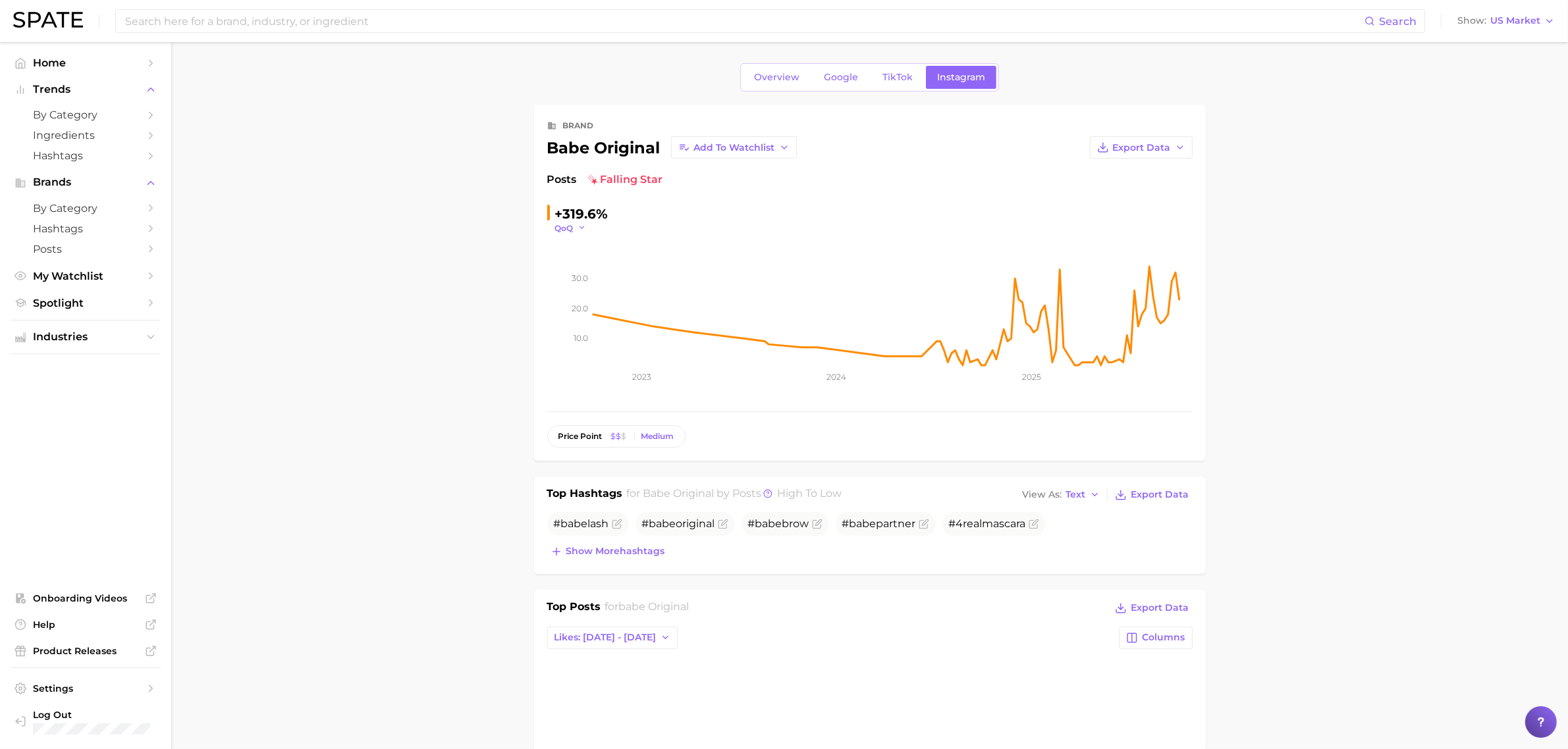
click at [573, 228] on span "QoQ" at bounding box center [564, 228] width 19 height 11
click at [575, 316] on span "WoW" at bounding box center [575, 317] width 26 height 11
click at [580, 234] on icon "10.0 20.0 30.0 2023 2024 2025" at bounding box center [869, 315] width 645 height 164
click at [578, 229] on button "WoW" at bounding box center [573, 228] width 36 height 11
click at [584, 293] on span "MoM" at bounding box center [573, 294] width 23 height 11
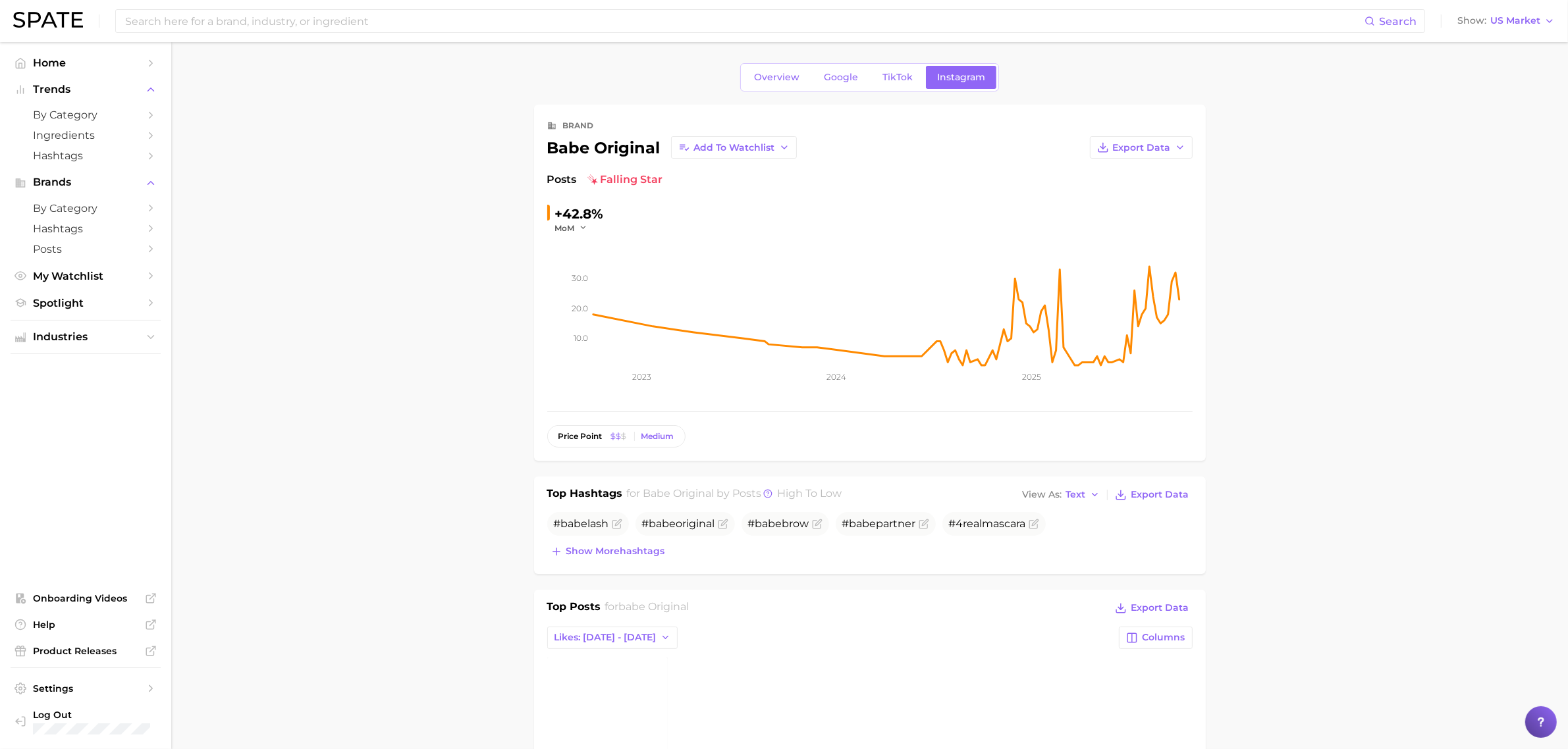
click at [888, 79] on span "TikTok" at bounding box center [897, 77] width 31 height 11
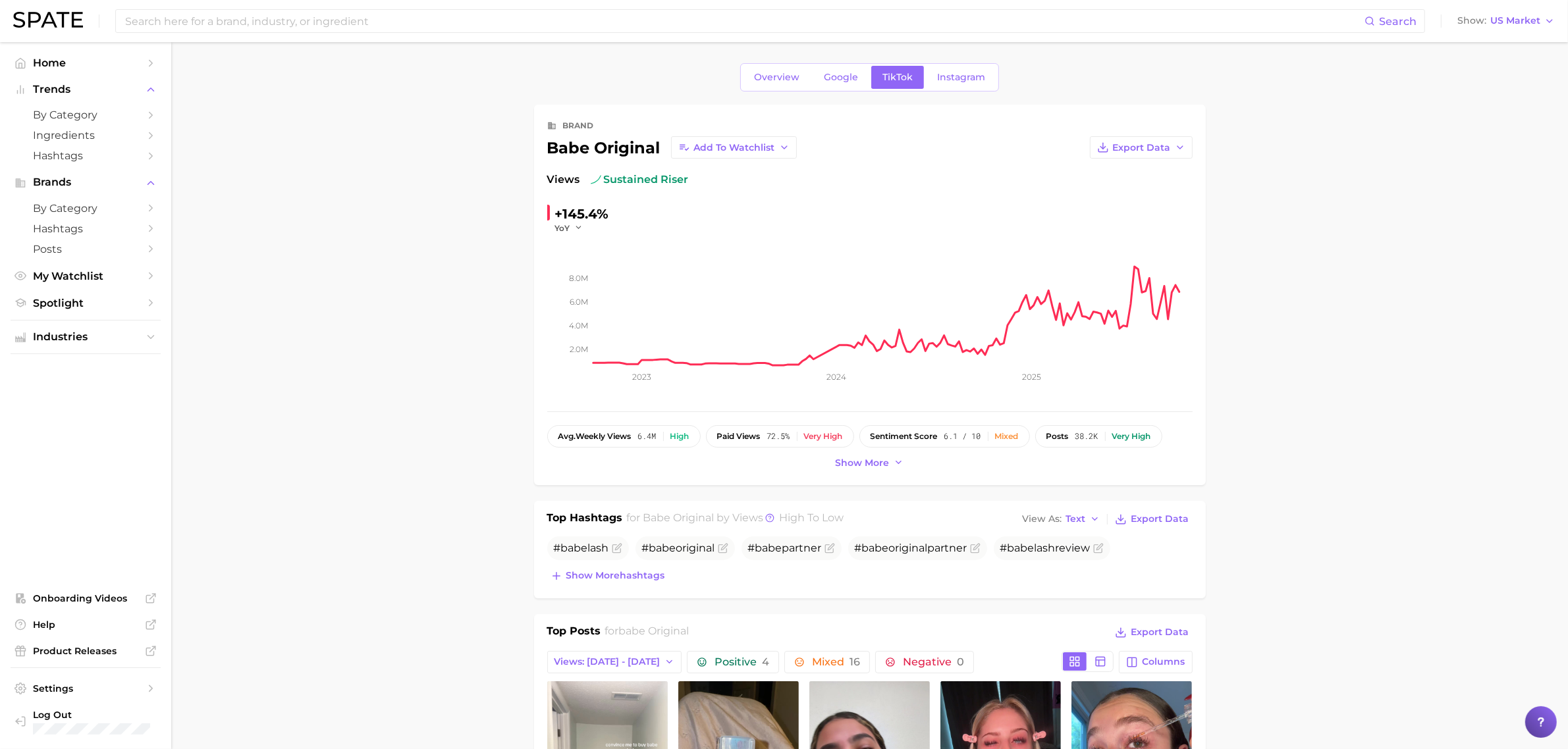
click at [953, 79] on span "Instagram" at bounding box center [961, 77] width 48 height 11
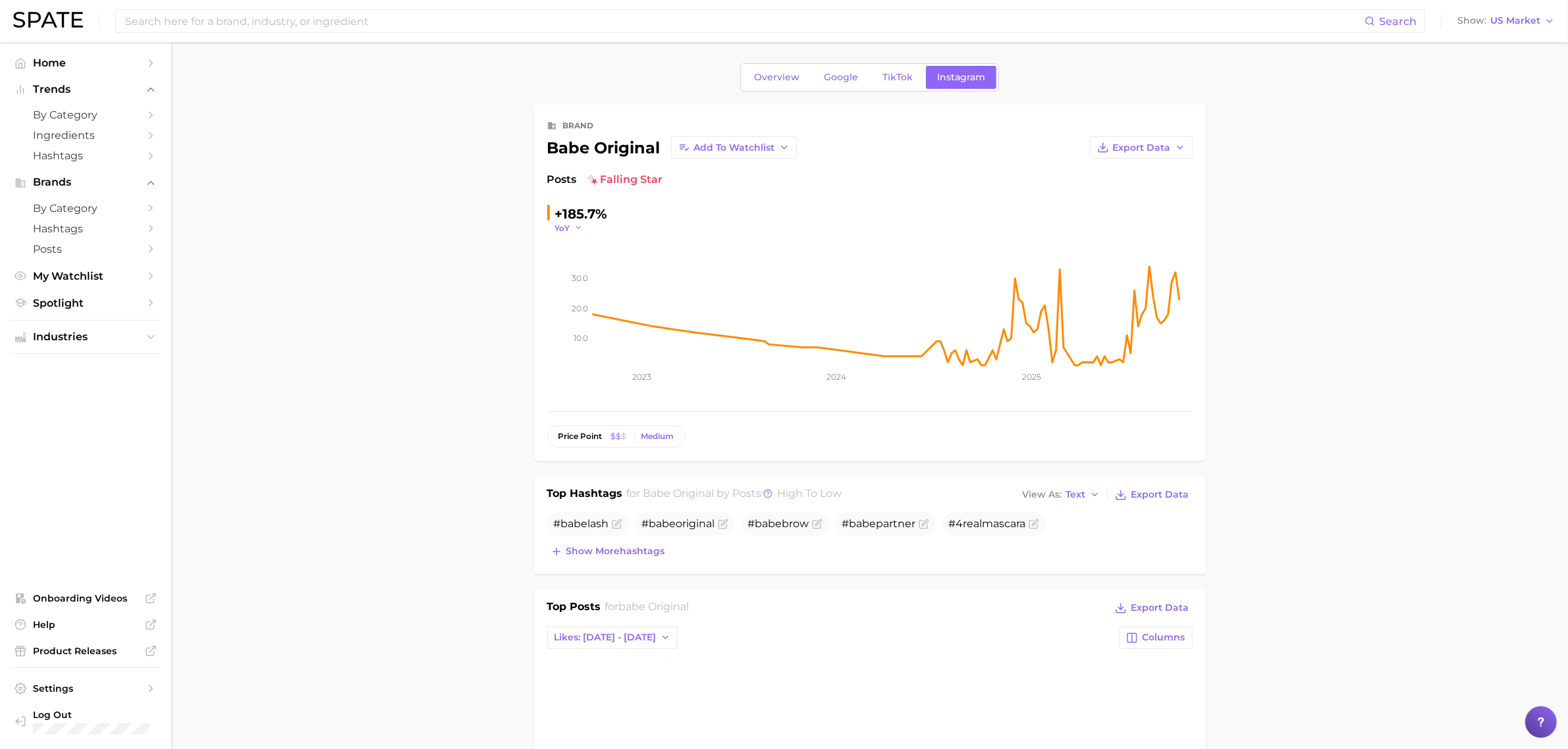
click at [572, 227] on button "YoY" at bounding box center [569, 228] width 28 height 11
click at [584, 298] on span "MoM" at bounding box center [573, 294] width 23 height 11
click at [608, 179] on span "falling star" at bounding box center [625, 179] width 76 height 16
click at [843, 74] on span "Google" at bounding box center [841, 77] width 34 height 11
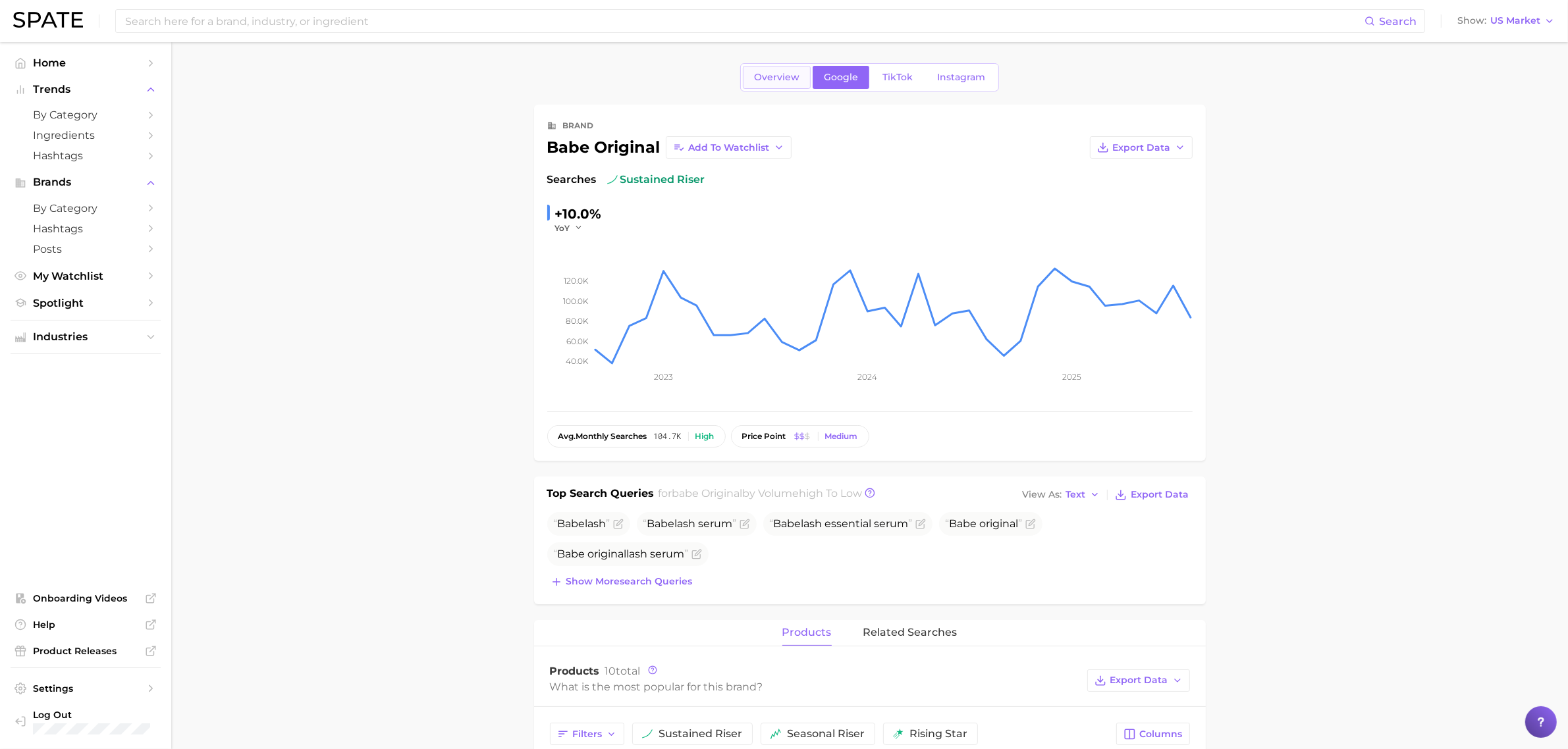
click at [778, 73] on span "Overview" at bounding box center [776, 77] width 45 height 11
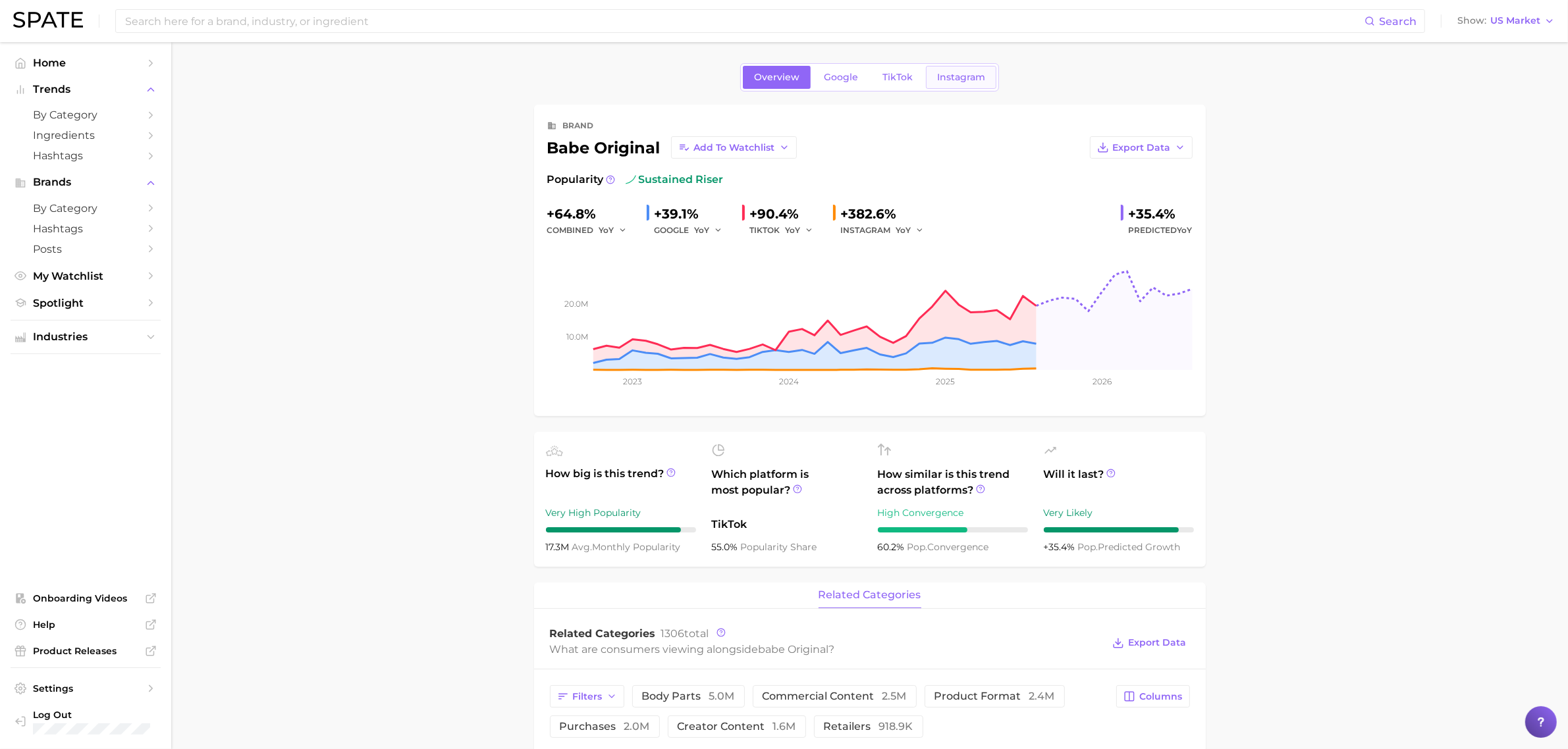
click at [957, 77] on span "Instagram" at bounding box center [961, 77] width 48 height 11
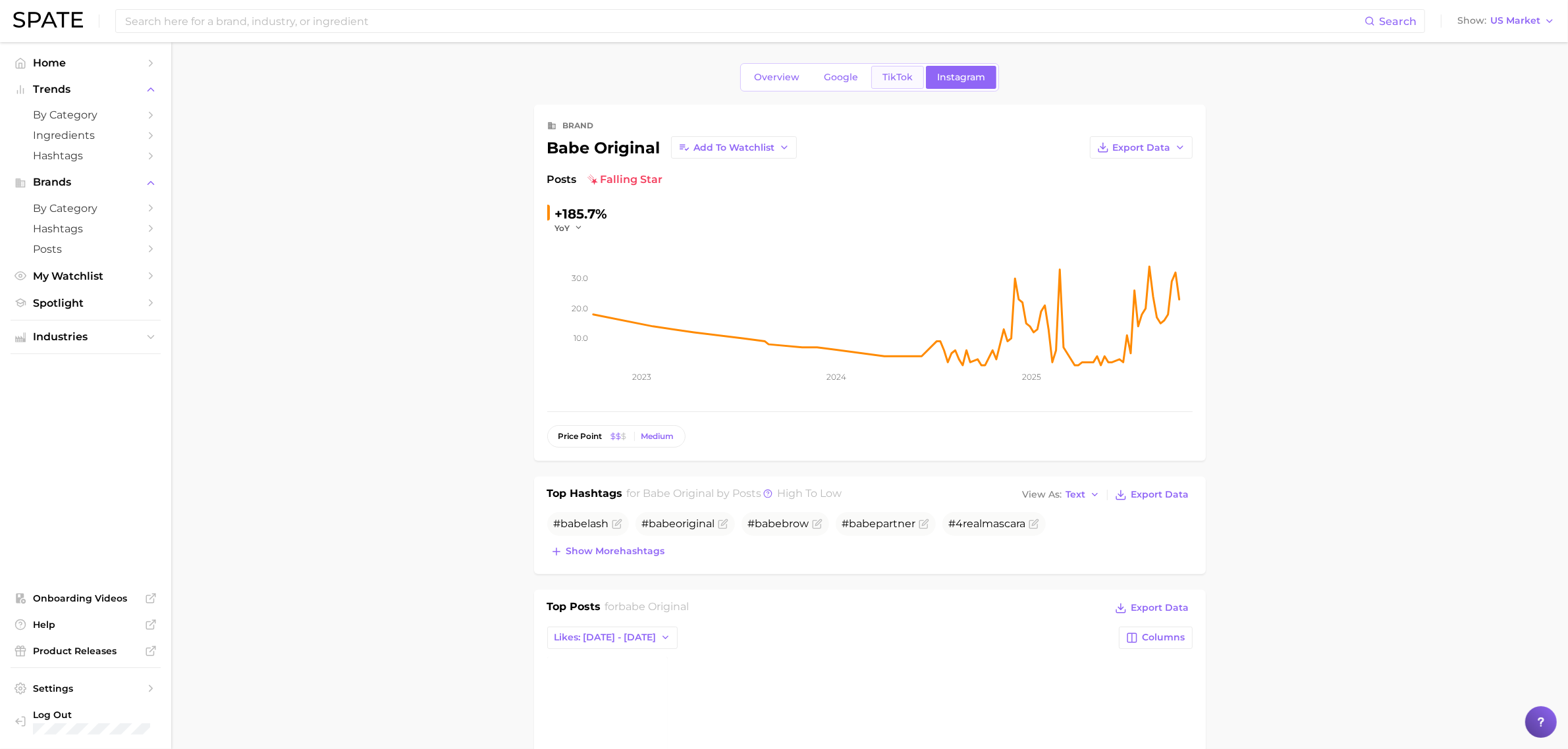
click at [897, 74] on span "TikTok" at bounding box center [897, 77] width 31 height 11
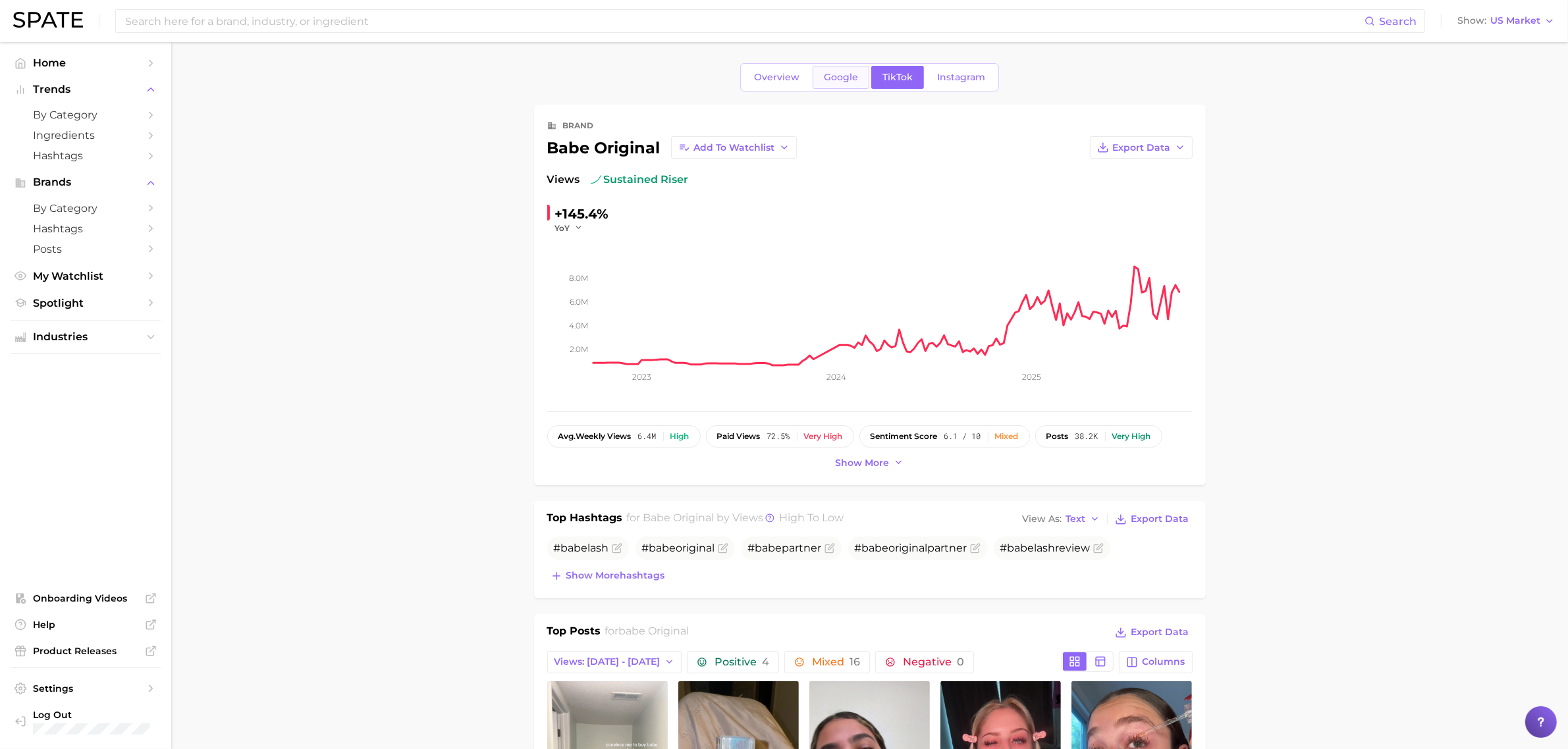
click at [850, 77] on span "Google" at bounding box center [841, 77] width 34 height 11
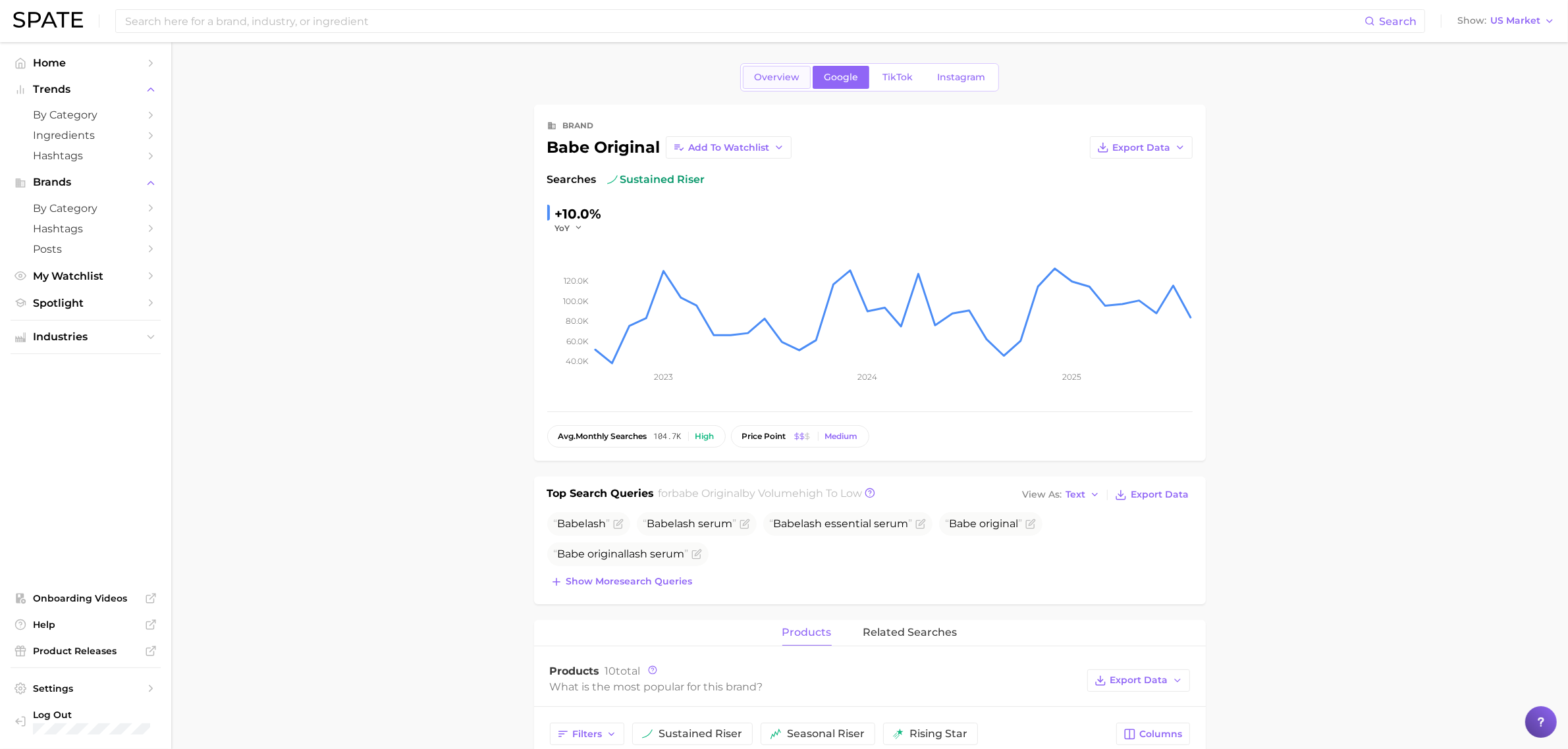
click at [789, 76] on span "Overview" at bounding box center [776, 77] width 45 height 11
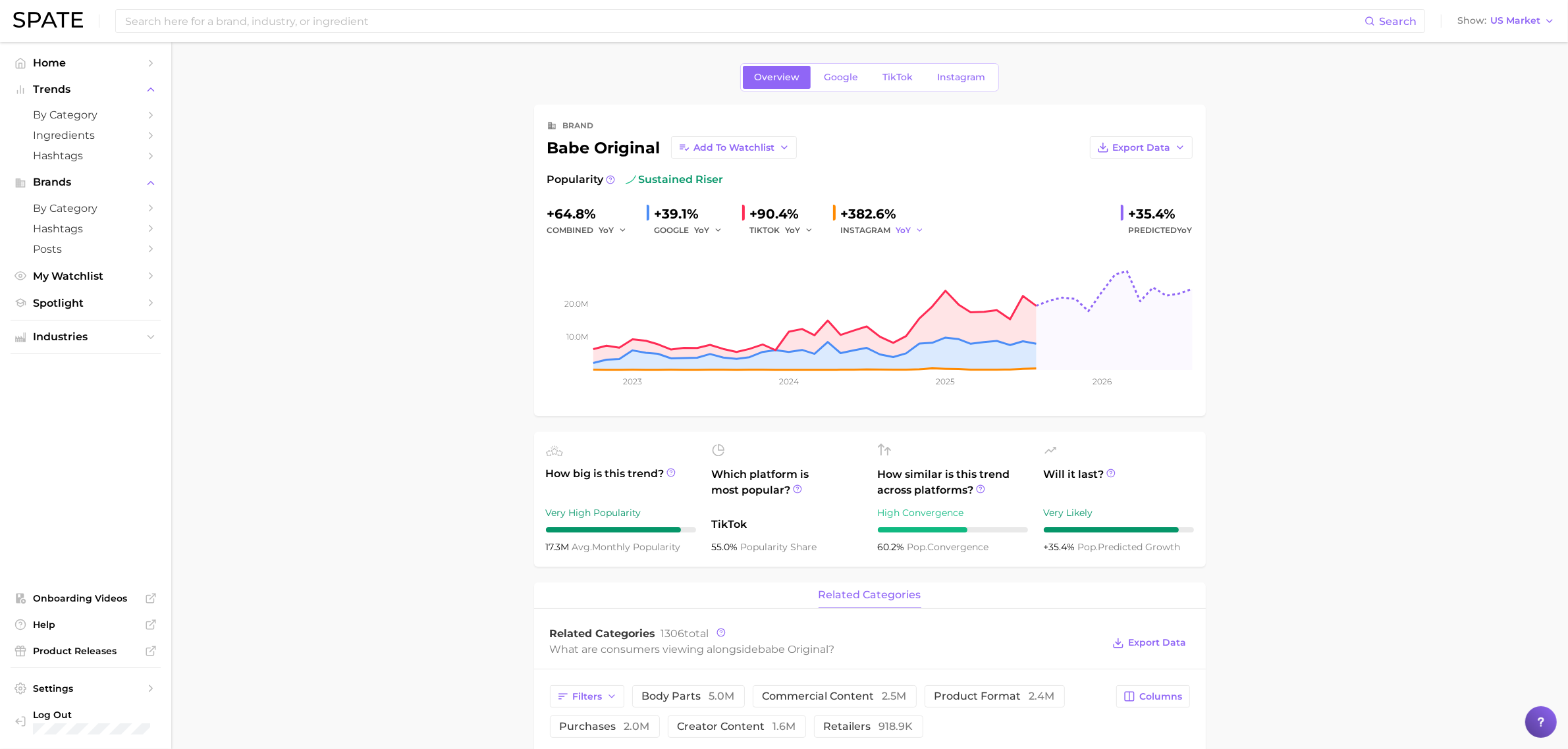
click at [915, 228] on icon "button" at bounding box center [920, 231] width 9 height 9
click at [914, 295] on span "MoM" at bounding box center [914, 298] width 23 height 11
